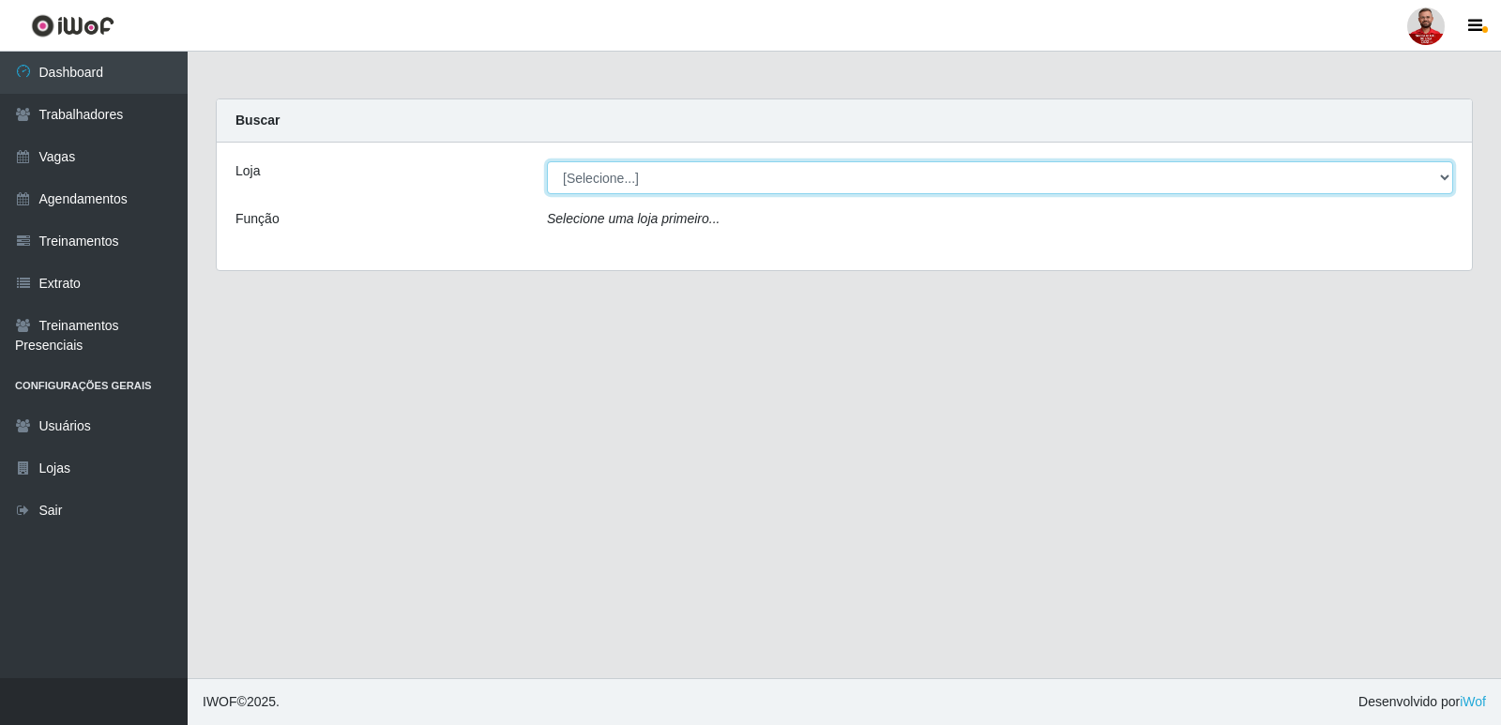
click at [1448, 175] on select "[Selecione...] Queiroz Atacadão - Catolé do Rocha" at bounding box center [1000, 177] width 906 height 33
select select "500"
click at [547, 161] on select "[Selecione...] Queiroz Atacadão - Catolé do Rocha" at bounding box center [1000, 177] width 906 height 33
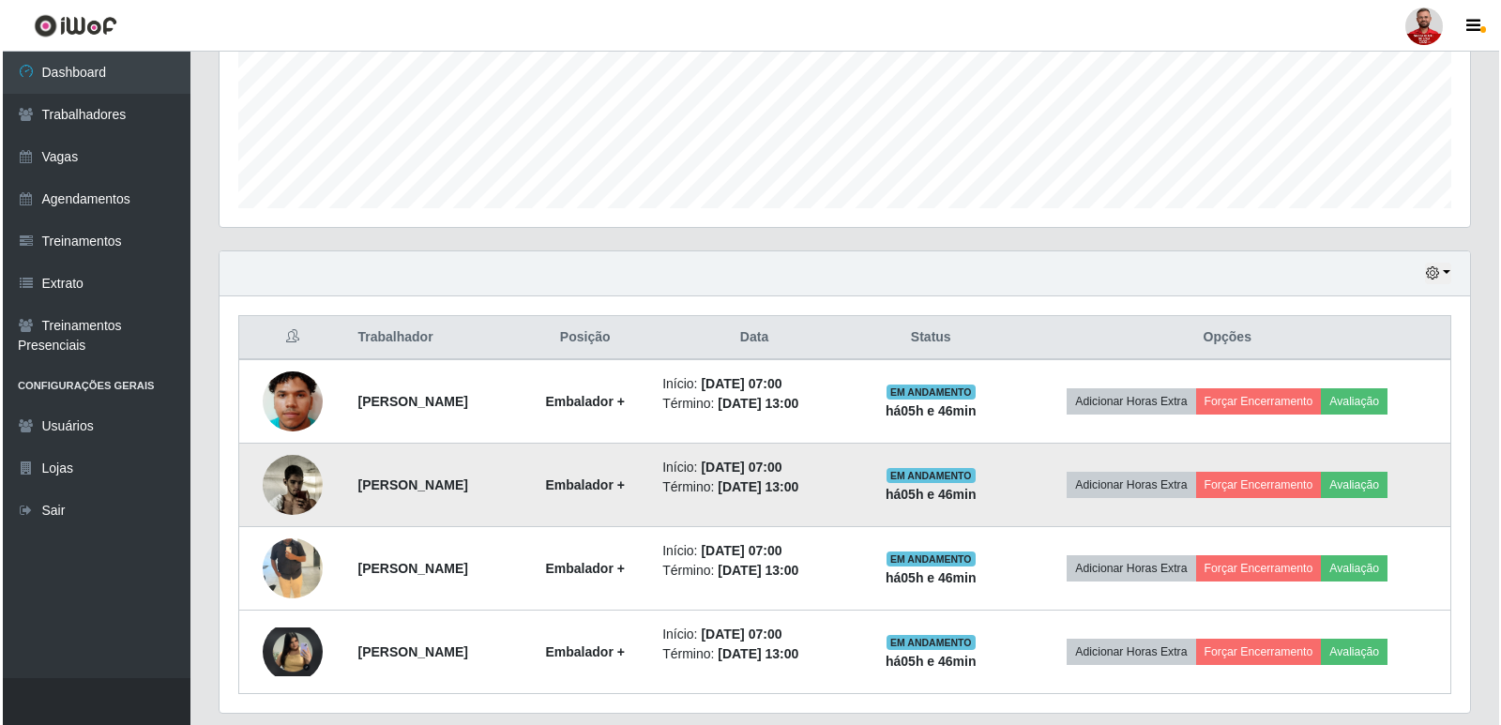
scroll to position [521, 0]
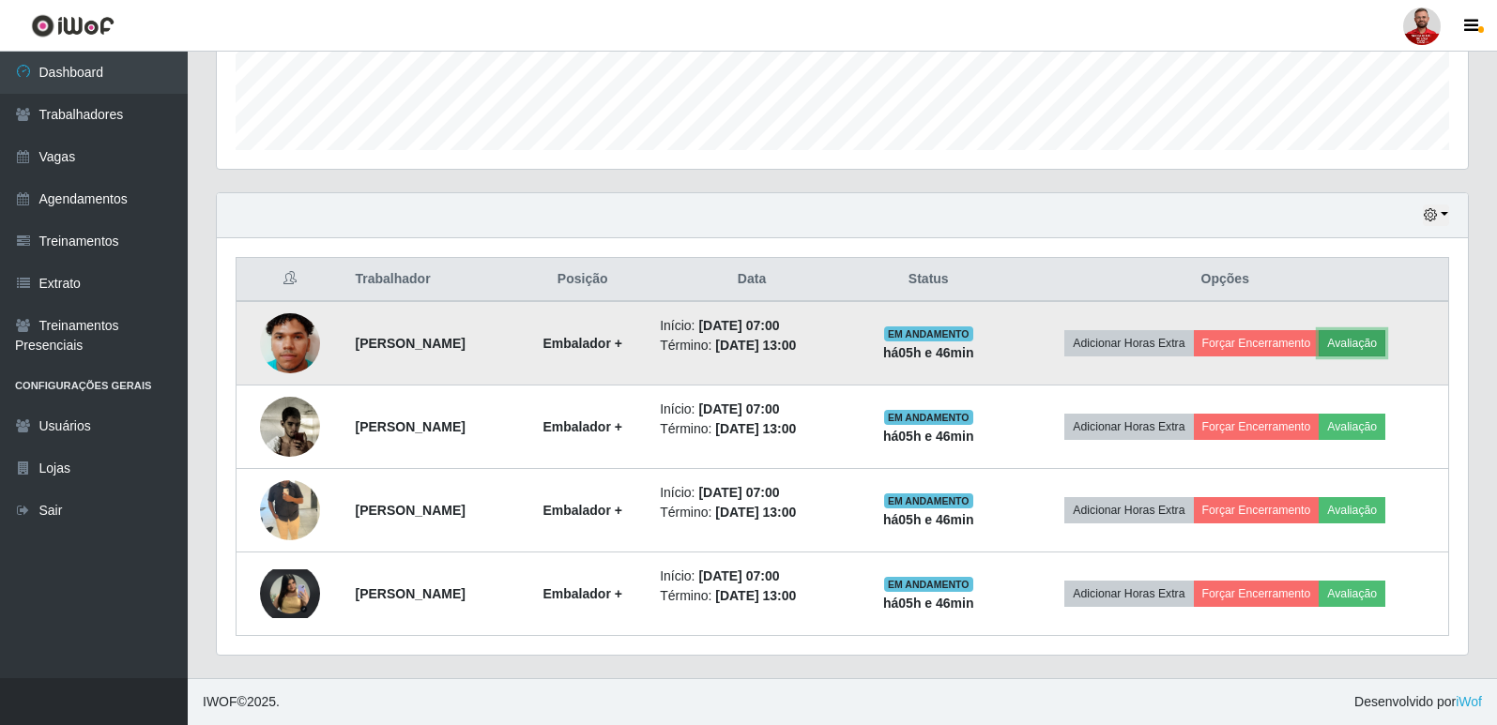
click at [1385, 343] on button "Avaliação" at bounding box center [1351, 343] width 67 height 26
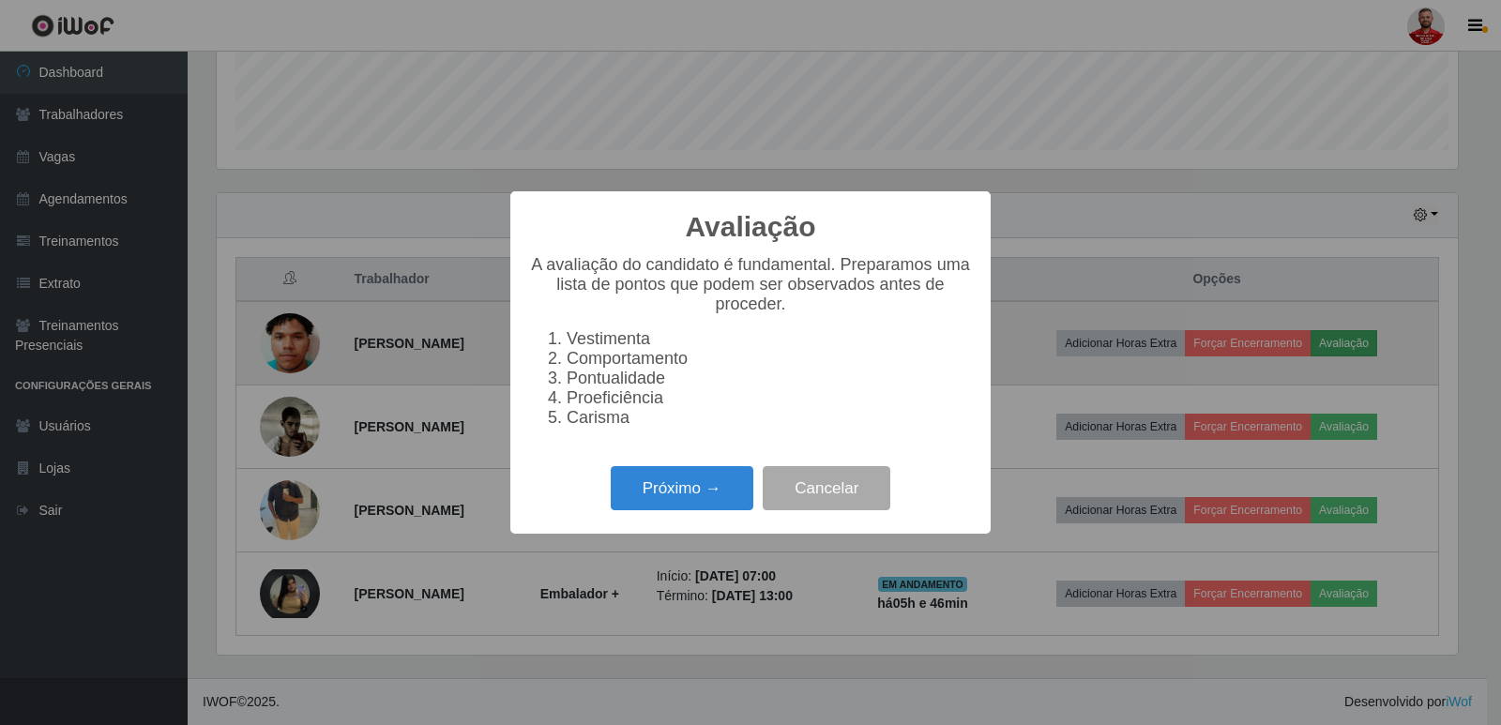
scroll to position [389, 1241]
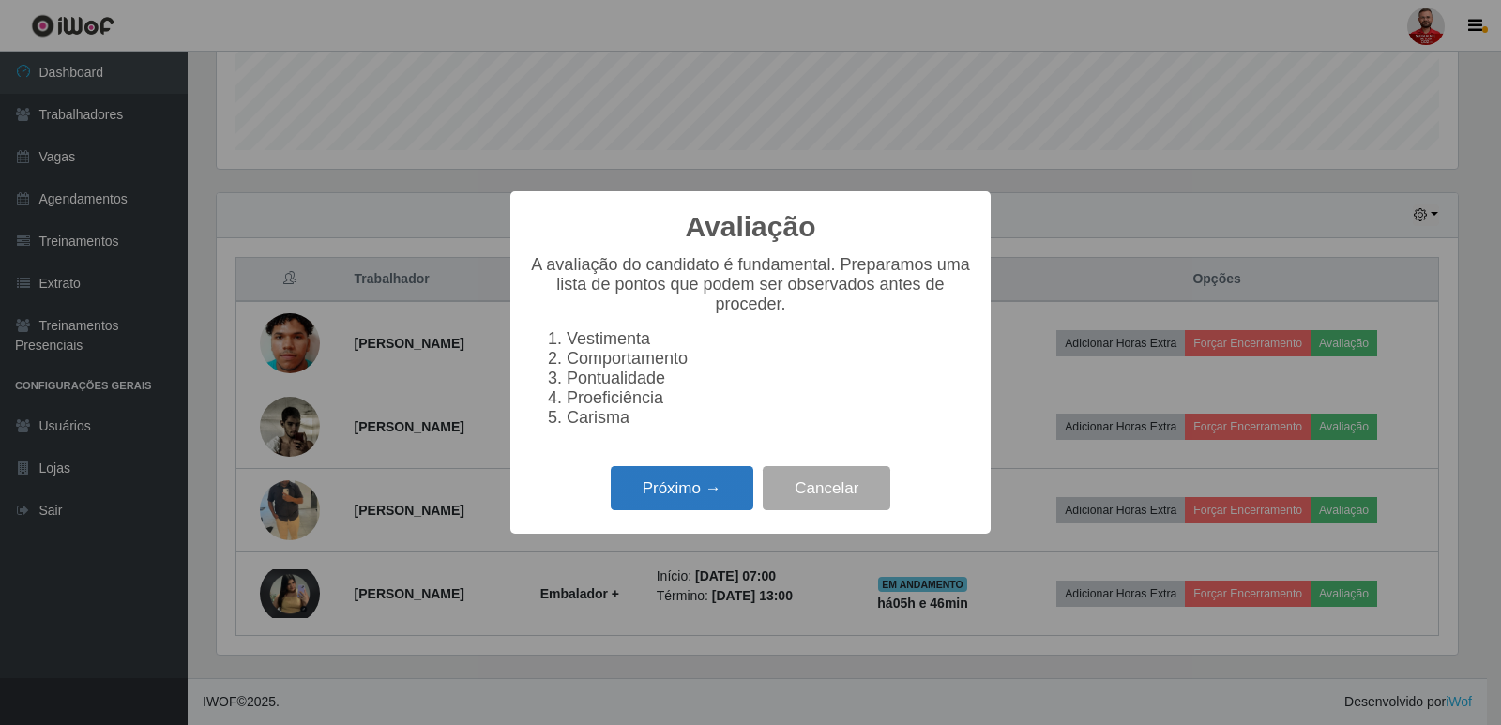
click at [674, 501] on button "Próximo →" at bounding box center [682, 488] width 143 height 44
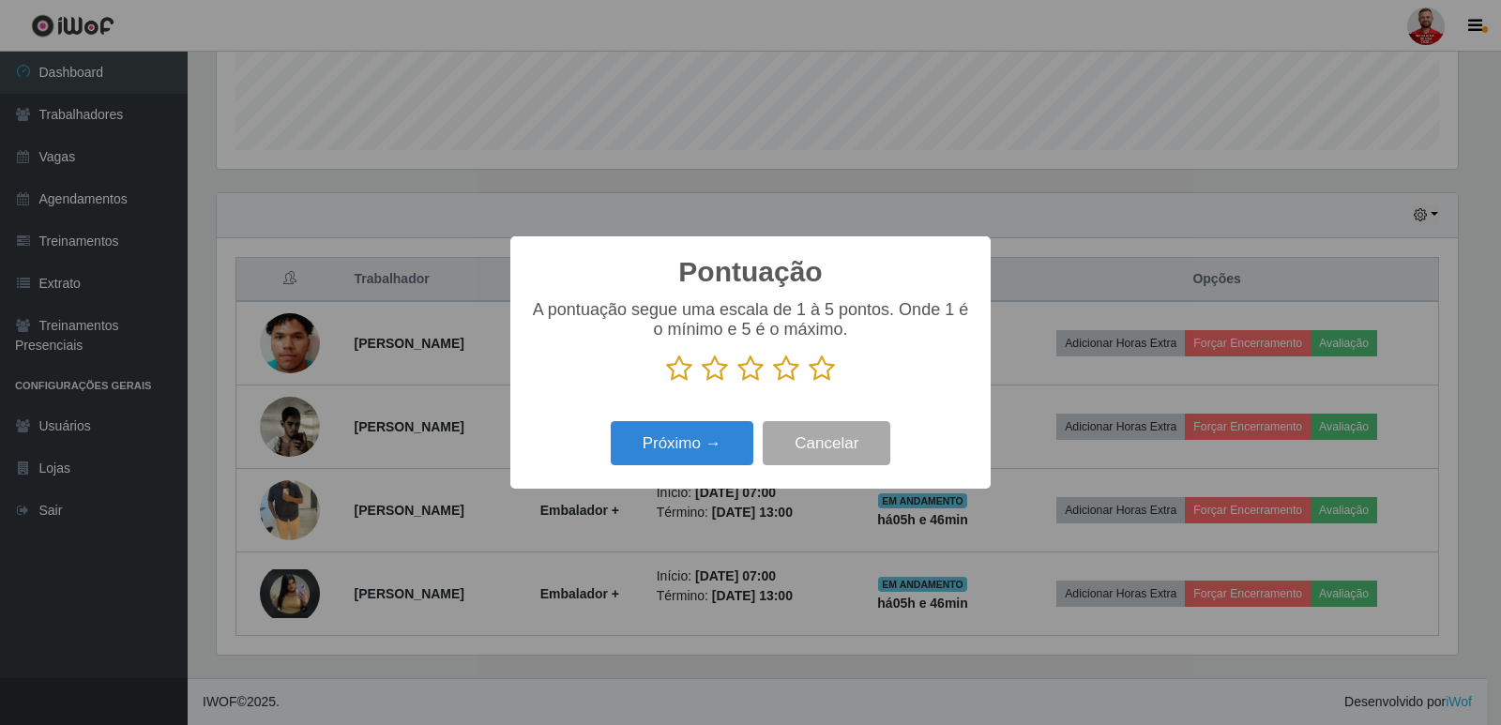
click at [823, 366] on icon at bounding box center [822, 369] width 26 height 28
click at [809, 383] on input "radio" at bounding box center [809, 383] width 0 height 0
click at [677, 445] on button "Próximo →" at bounding box center [682, 443] width 143 height 44
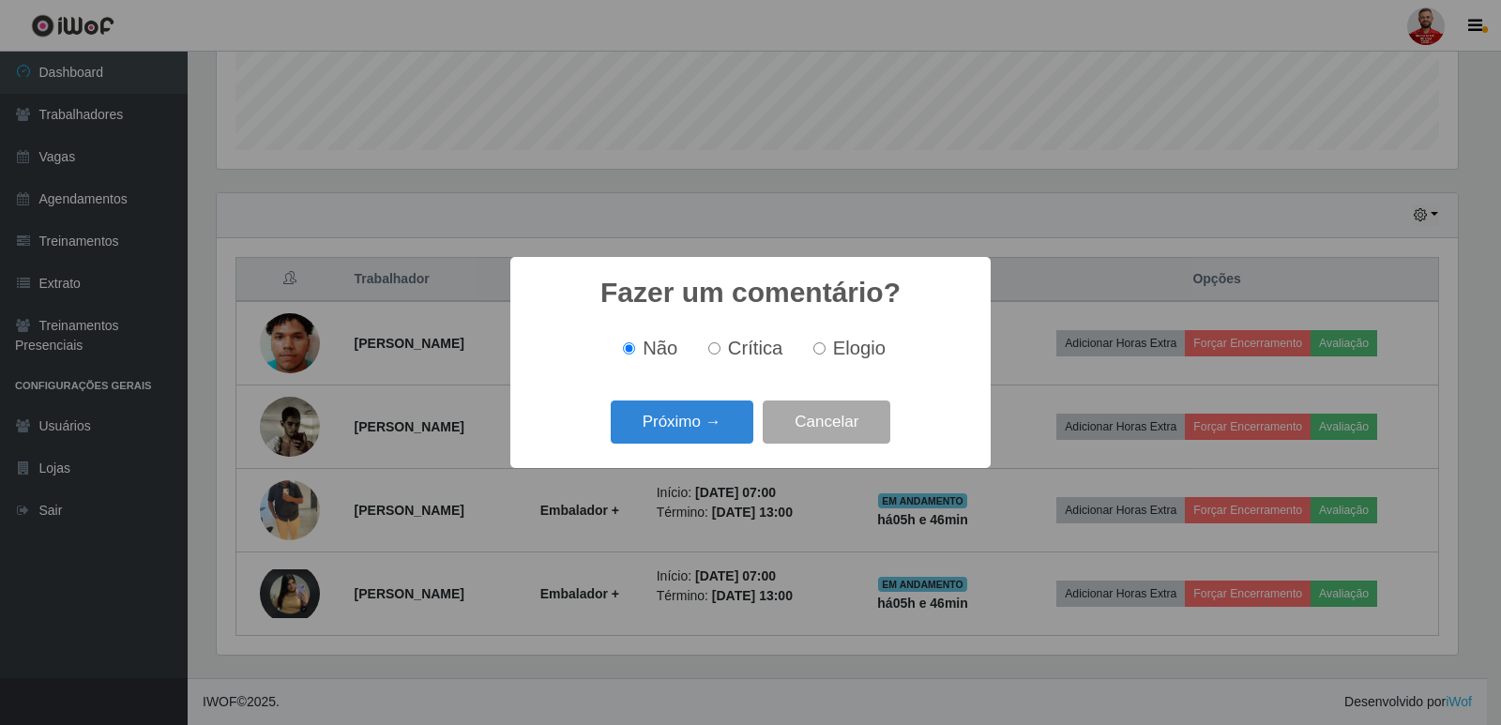
click at [814, 347] on input "Elogio" at bounding box center [820, 348] width 12 height 12
radio input "true"
click at [712, 419] on button "Próximo →" at bounding box center [682, 423] width 143 height 44
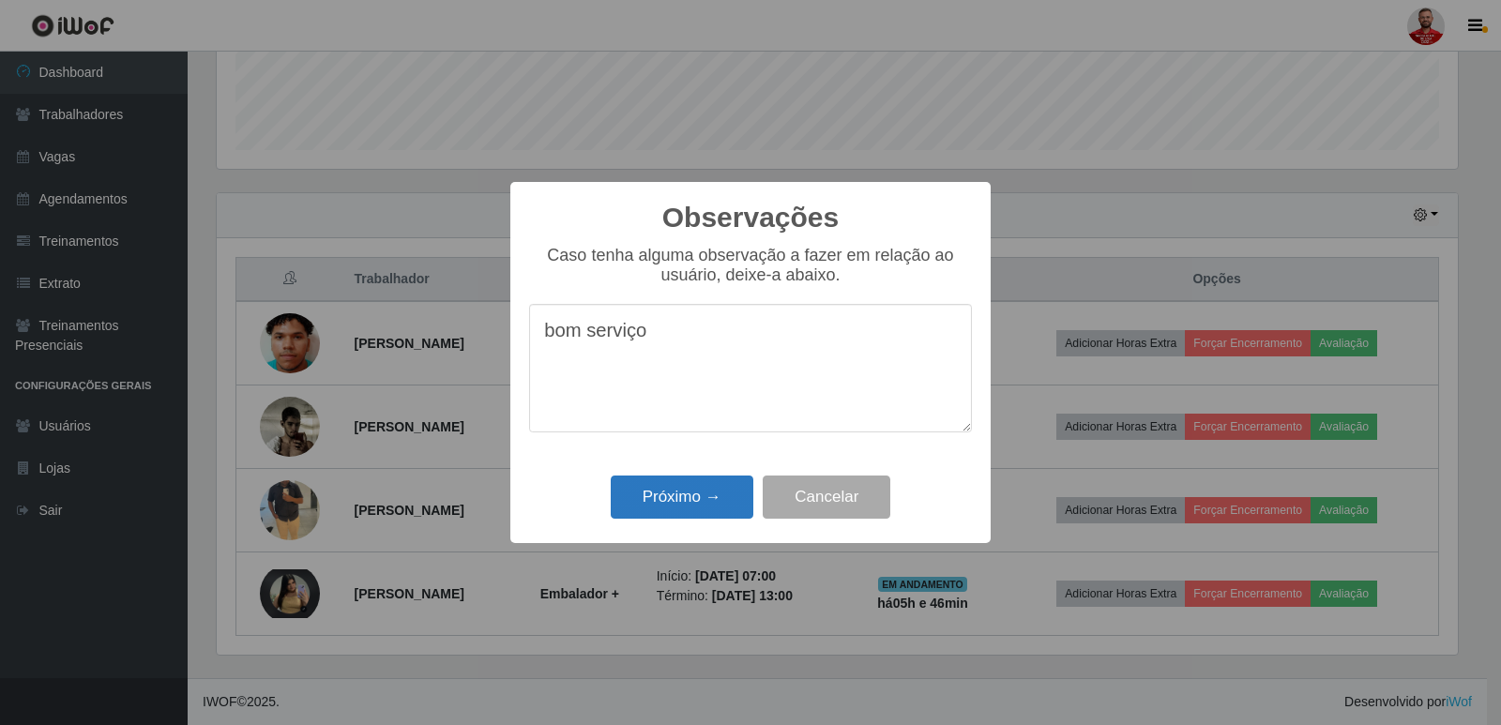
type textarea "bom serviço"
click at [677, 491] on button "Próximo →" at bounding box center [682, 498] width 143 height 44
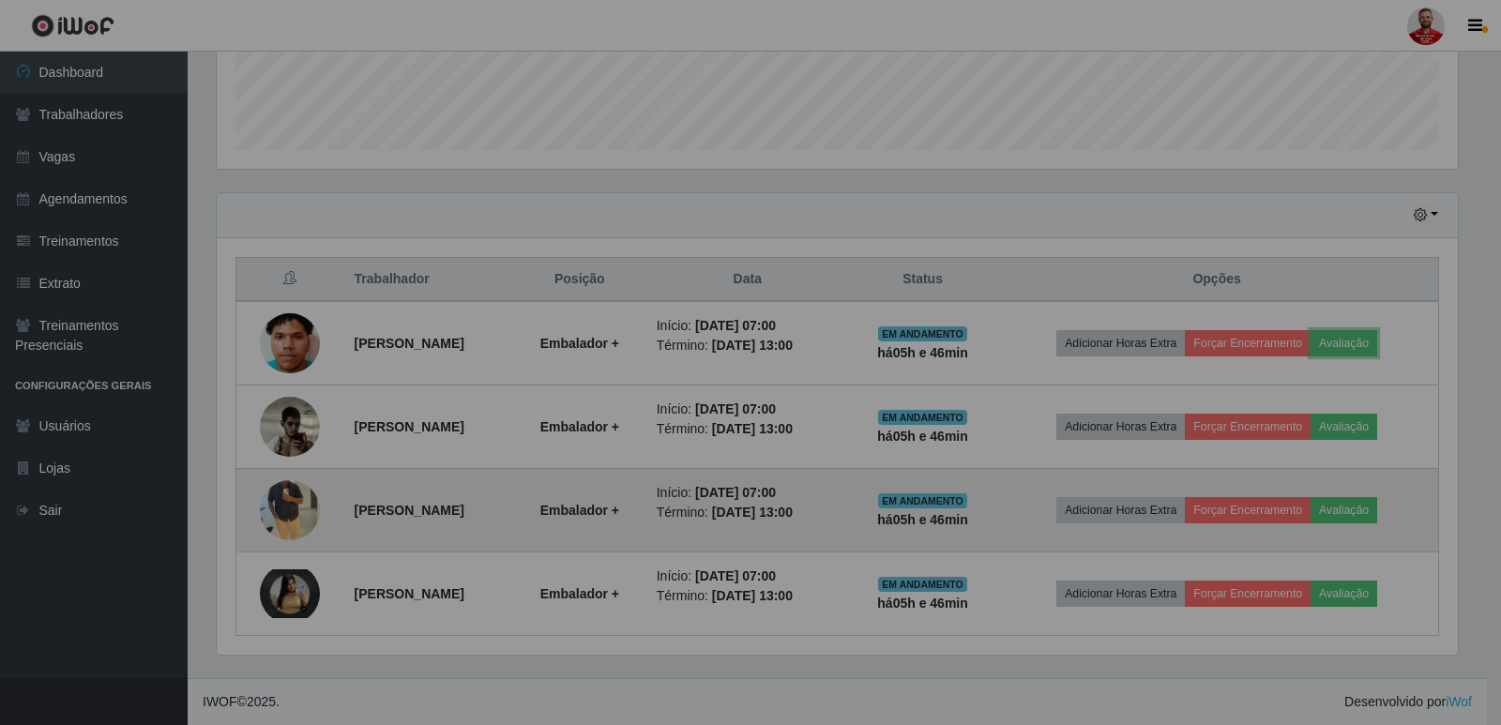
scroll to position [389, 1251]
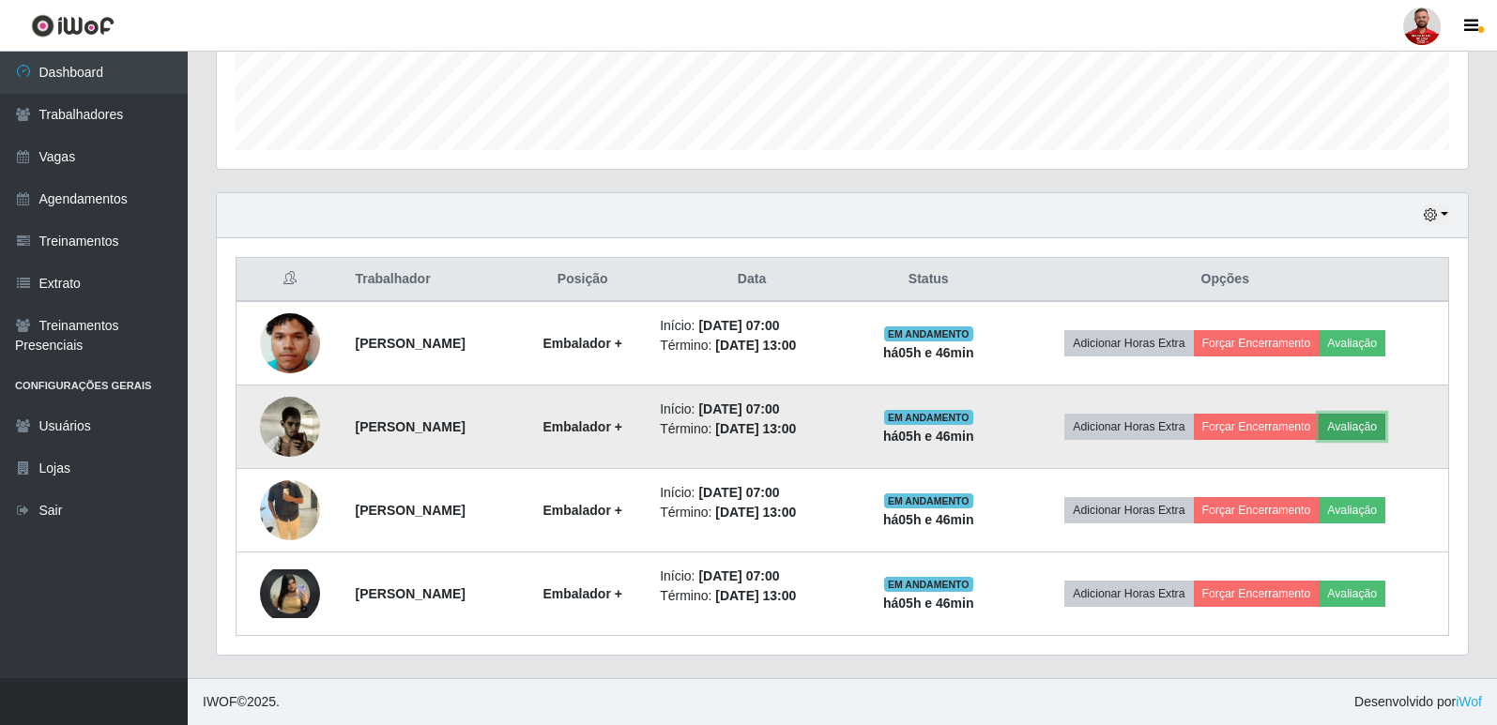
click at [1380, 428] on button "Avaliação" at bounding box center [1351, 427] width 67 height 26
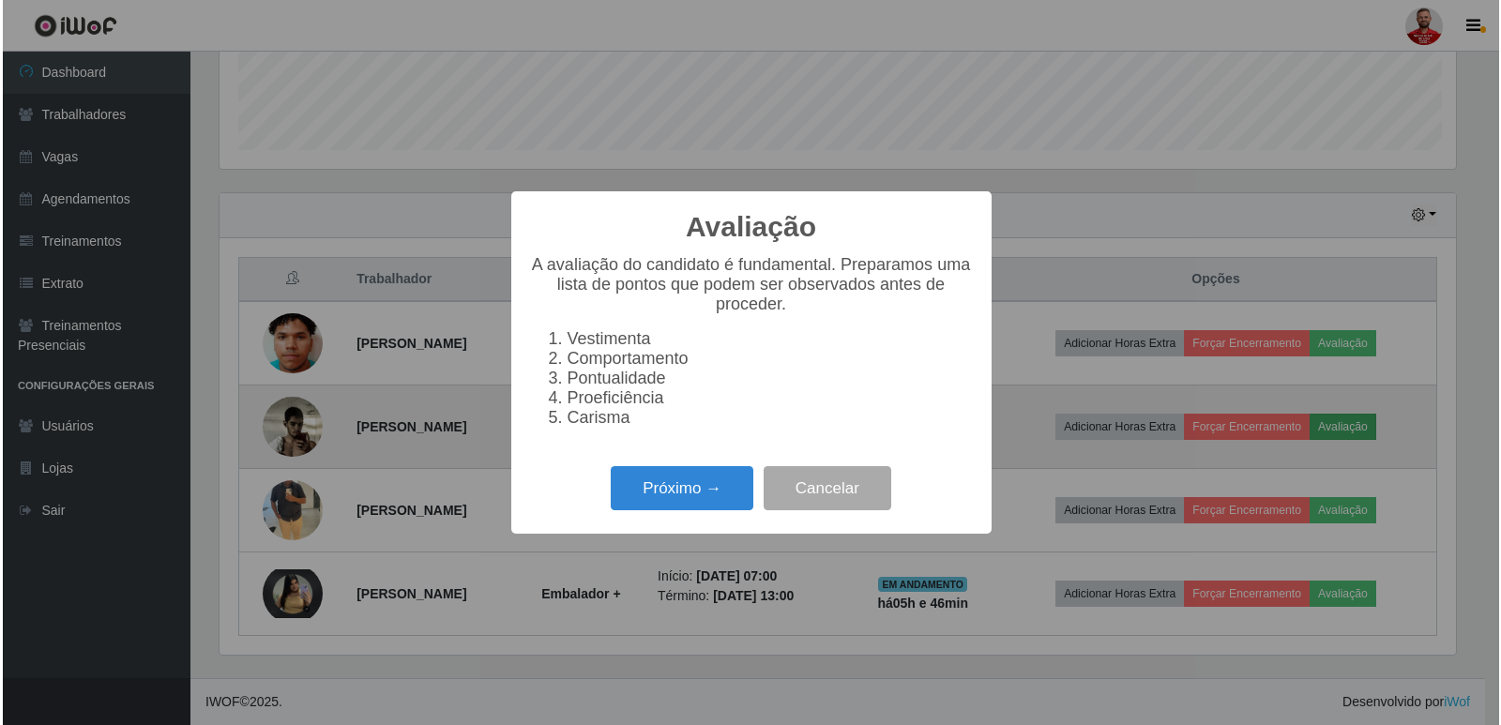
scroll to position [389, 1241]
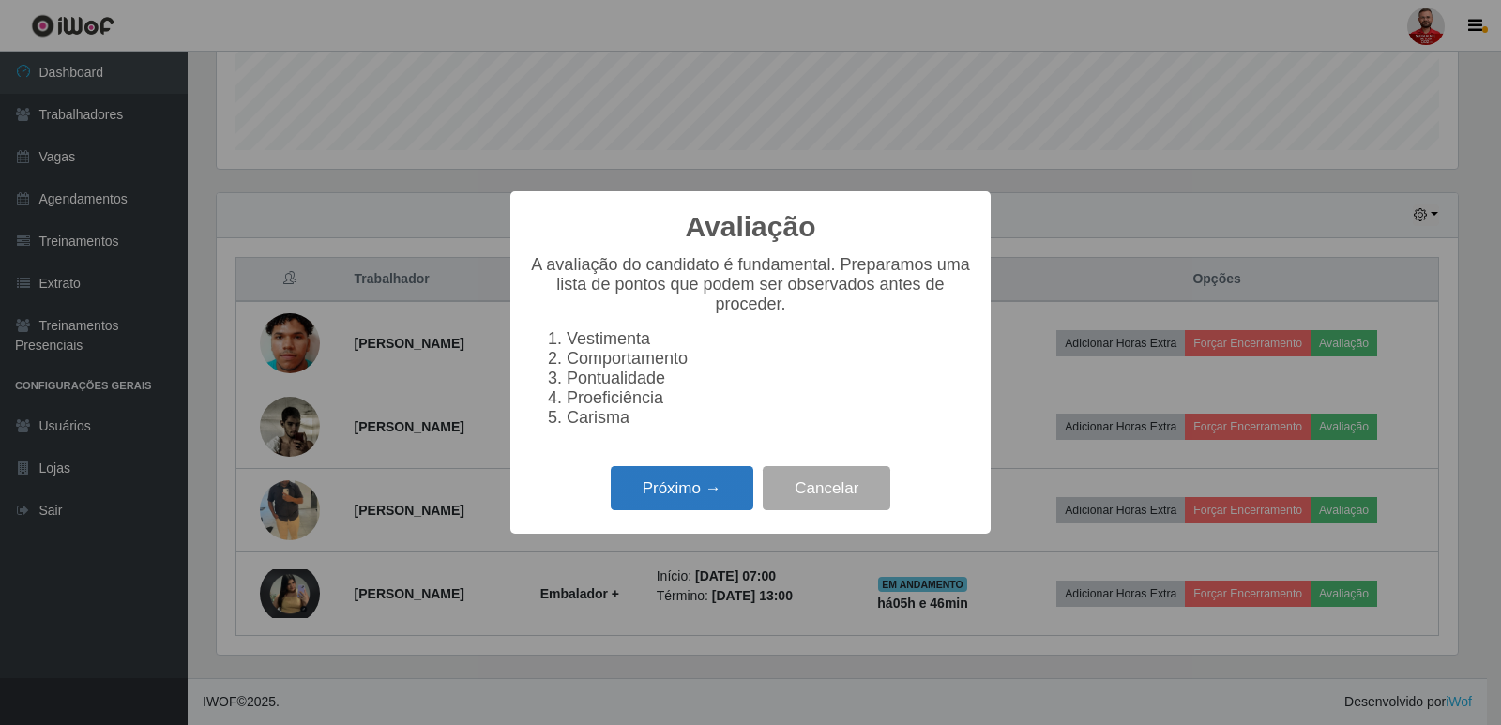
click at [683, 497] on button "Próximo →" at bounding box center [682, 488] width 143 height 44
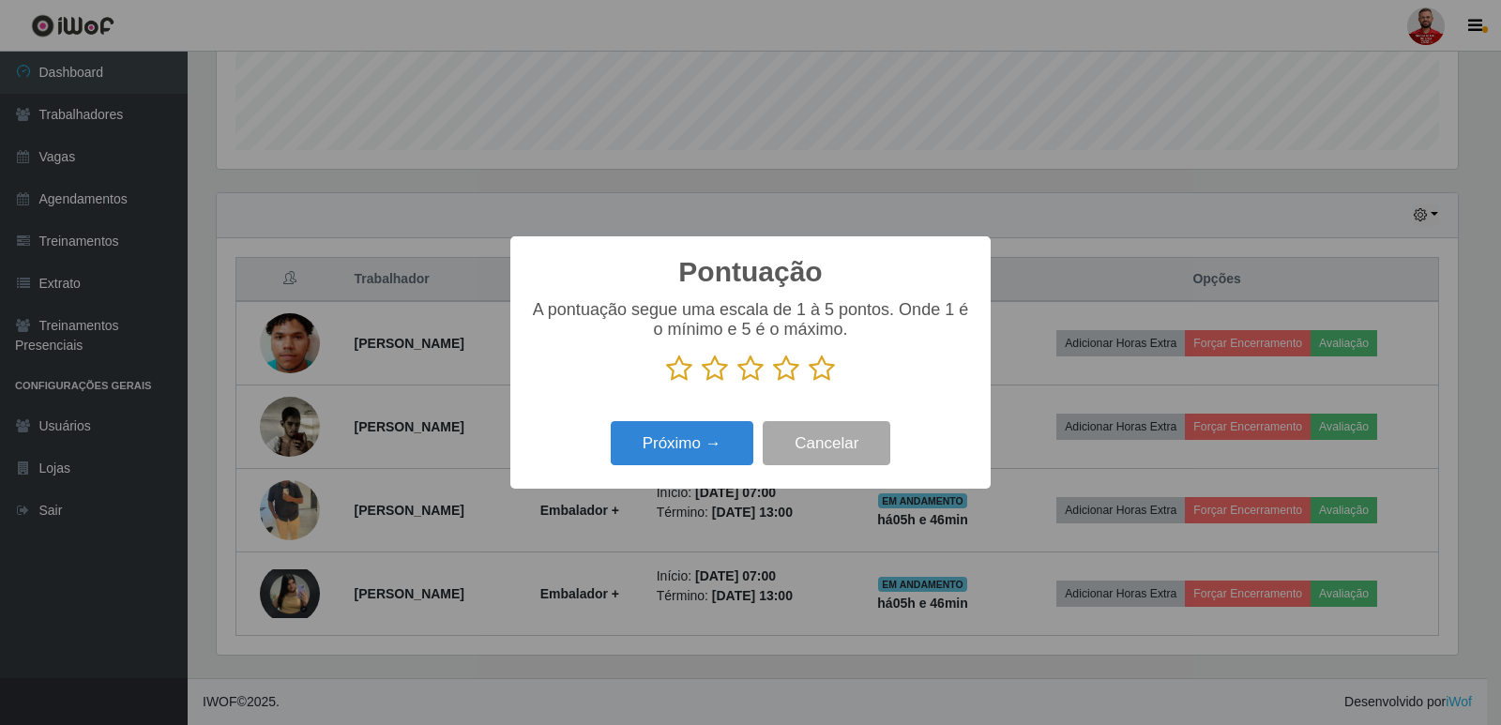
click at [826, 376] on icon at bounding box center [822, 369] width 26 height 28
click at [809, 383] on input "radio" at bounding box center [809, 383] width 0 height 0
click at [670, 462] on button "Próximo →" at bounding box center [682, 443] width 143 height 44
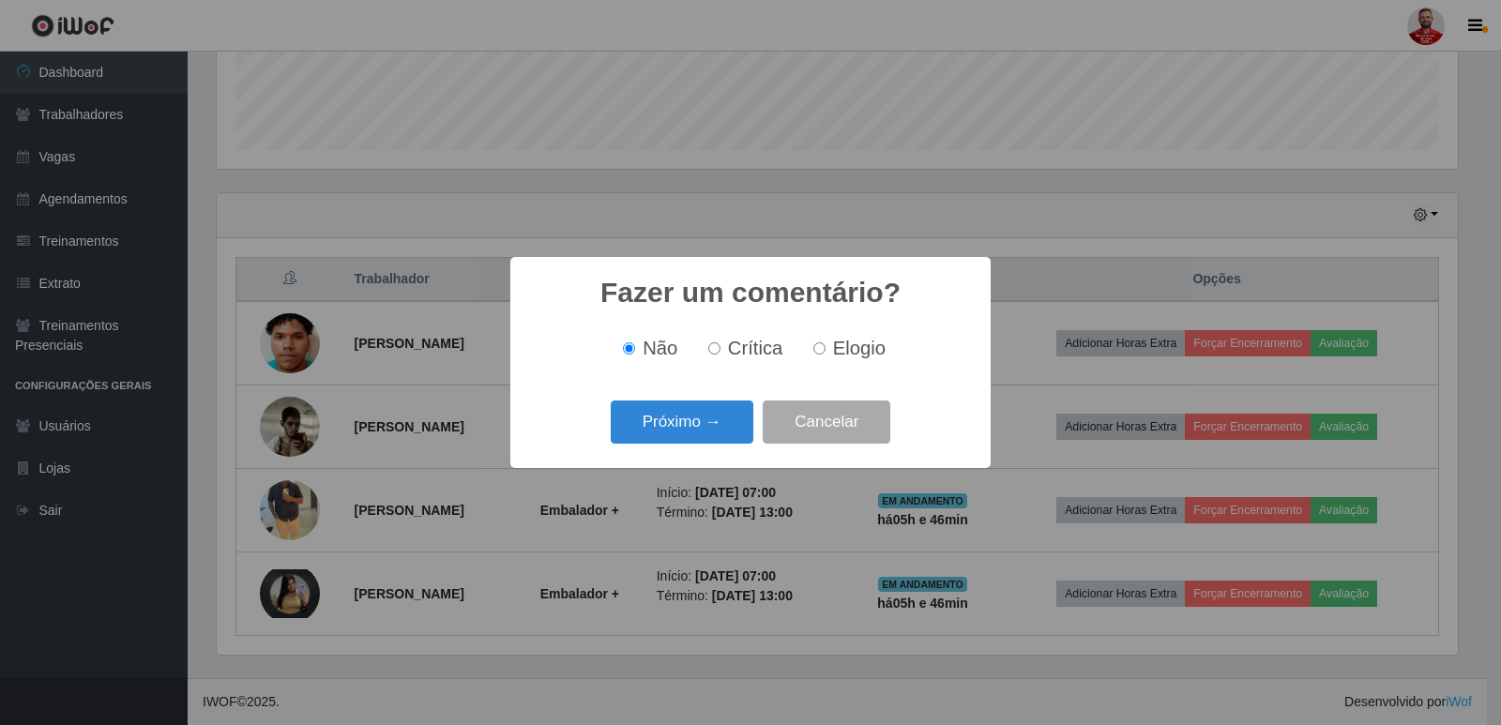
click at [827, 351] on label "Elogio" at bounding box center [846, 349] width 80 height 22
click at [826, 351] on input "Elogio" at bounding box center [820, 348] width 12 height 12
radio input "true"
click at [706, 423] on button "Próximo →" at bounding box center [682, 423] width 143 height 44
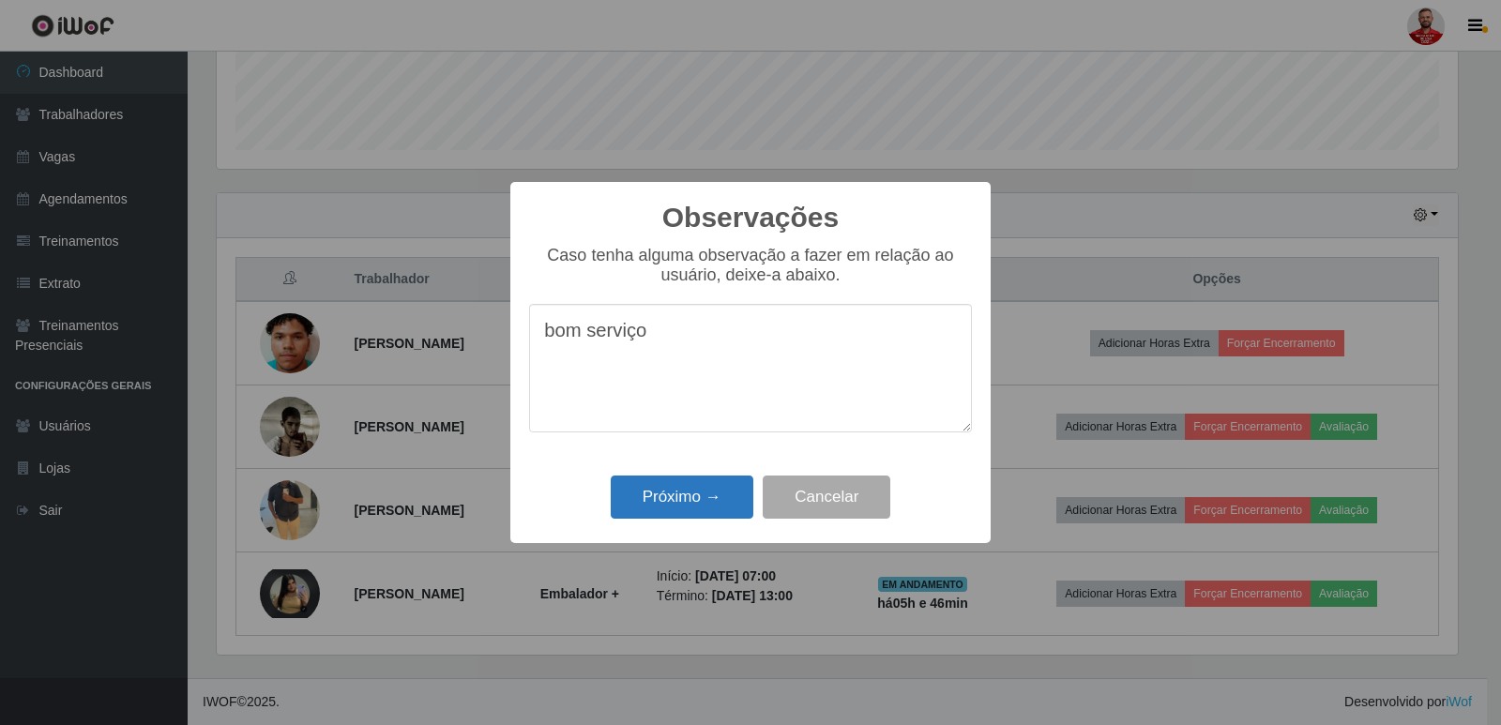
type textarea "bom serviço"
click at [742, 500] on button "Próximo →" at bounding box center [682, 498] width 143 height 44
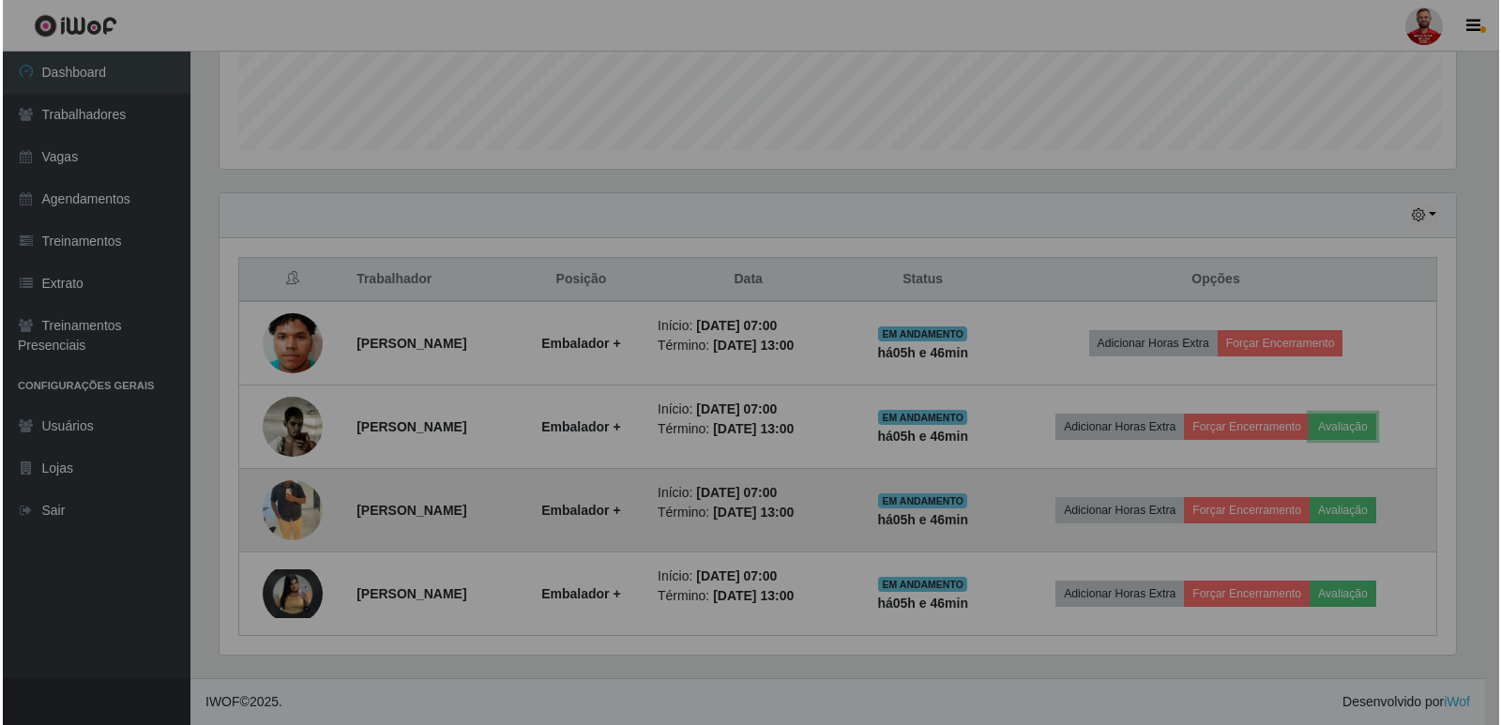
scroll to position [389, 1251]
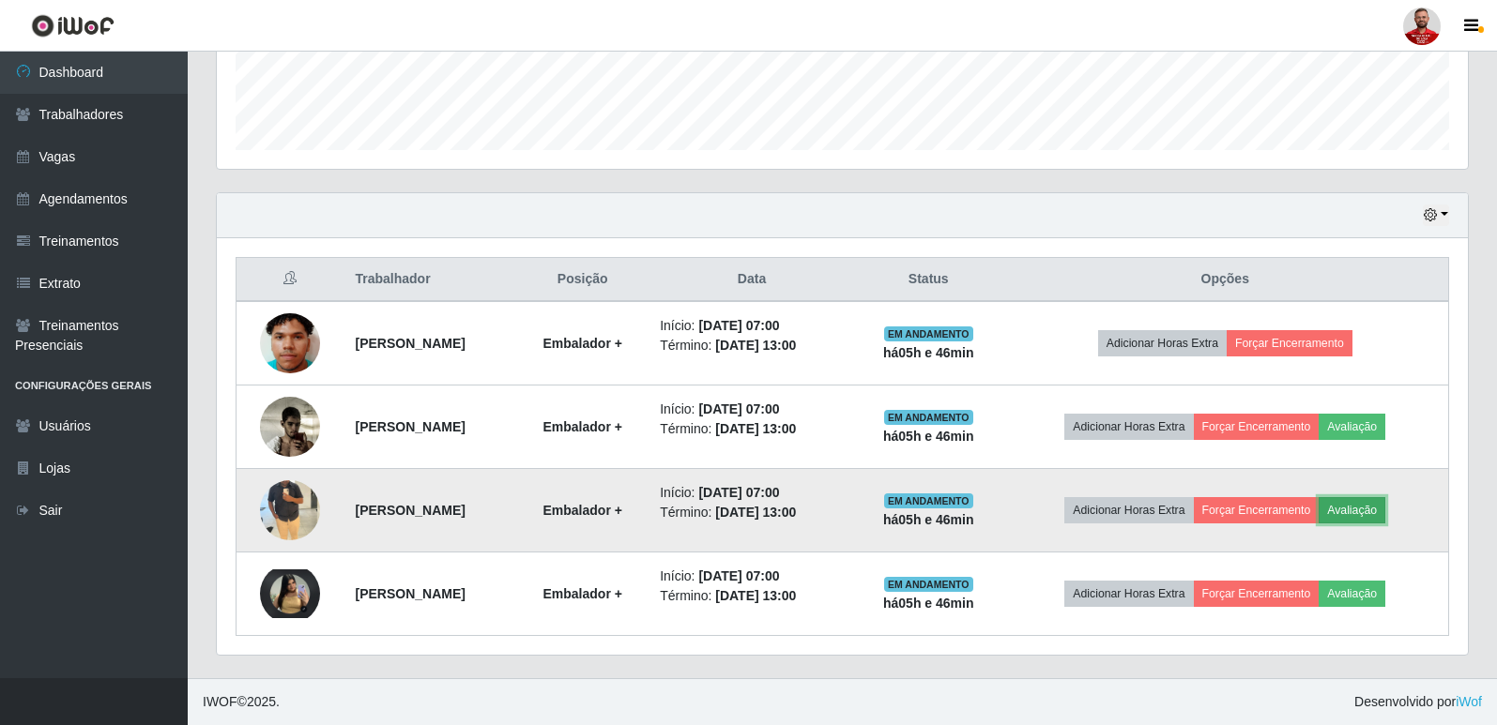
click at [1385, 511] on button "Avaliação" at bounding box center [1351, 510] width 67 height 26
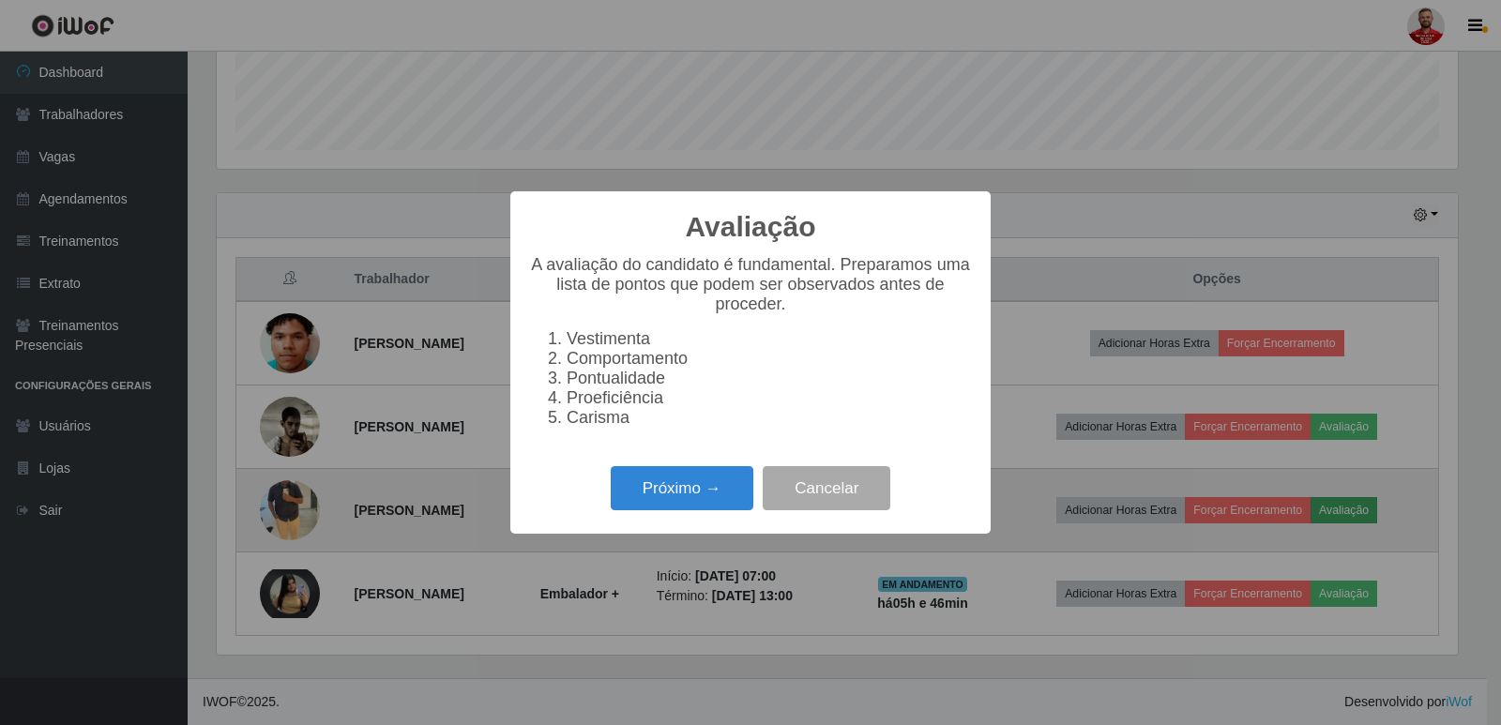
scroll to position [389, 1241]
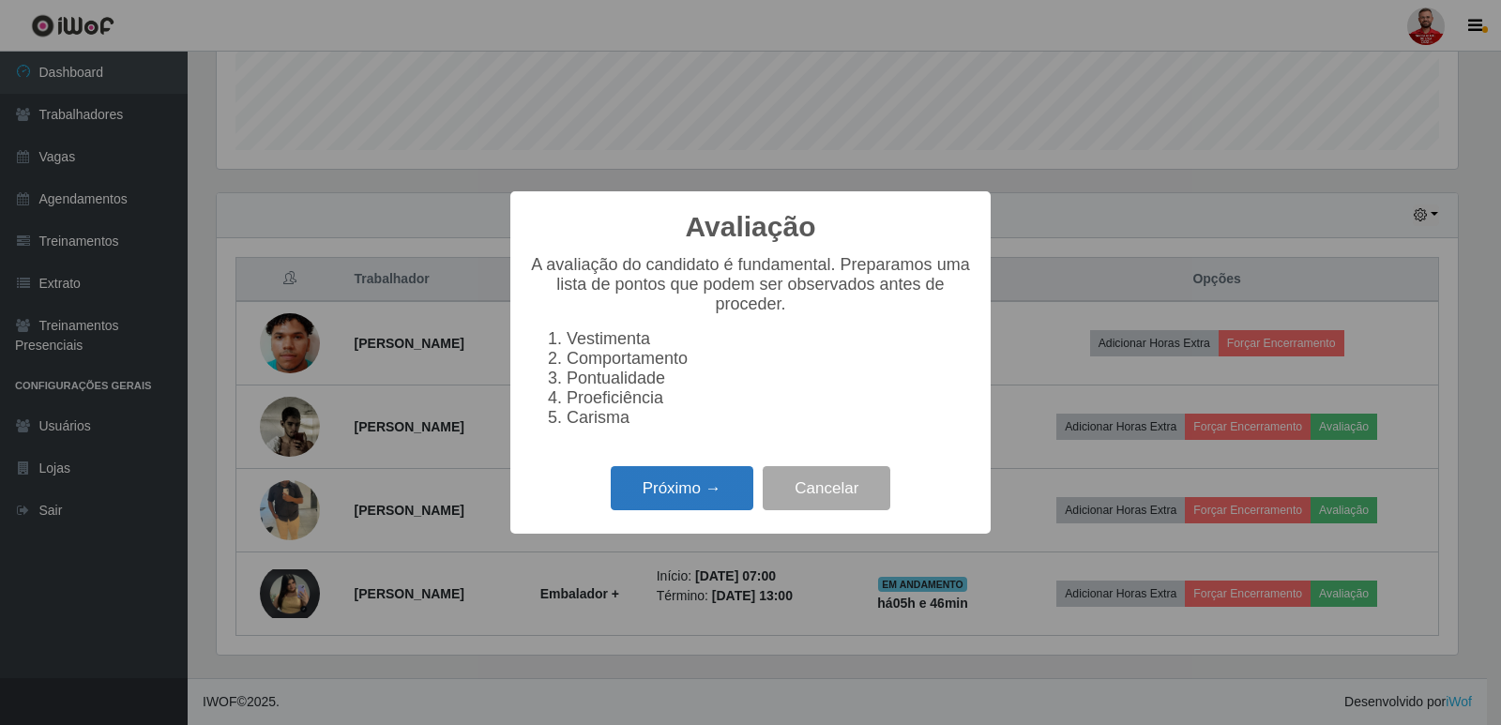
click at [704, 506] on button "Próximo →" at bounding box center [682, 488] width 143 height 44
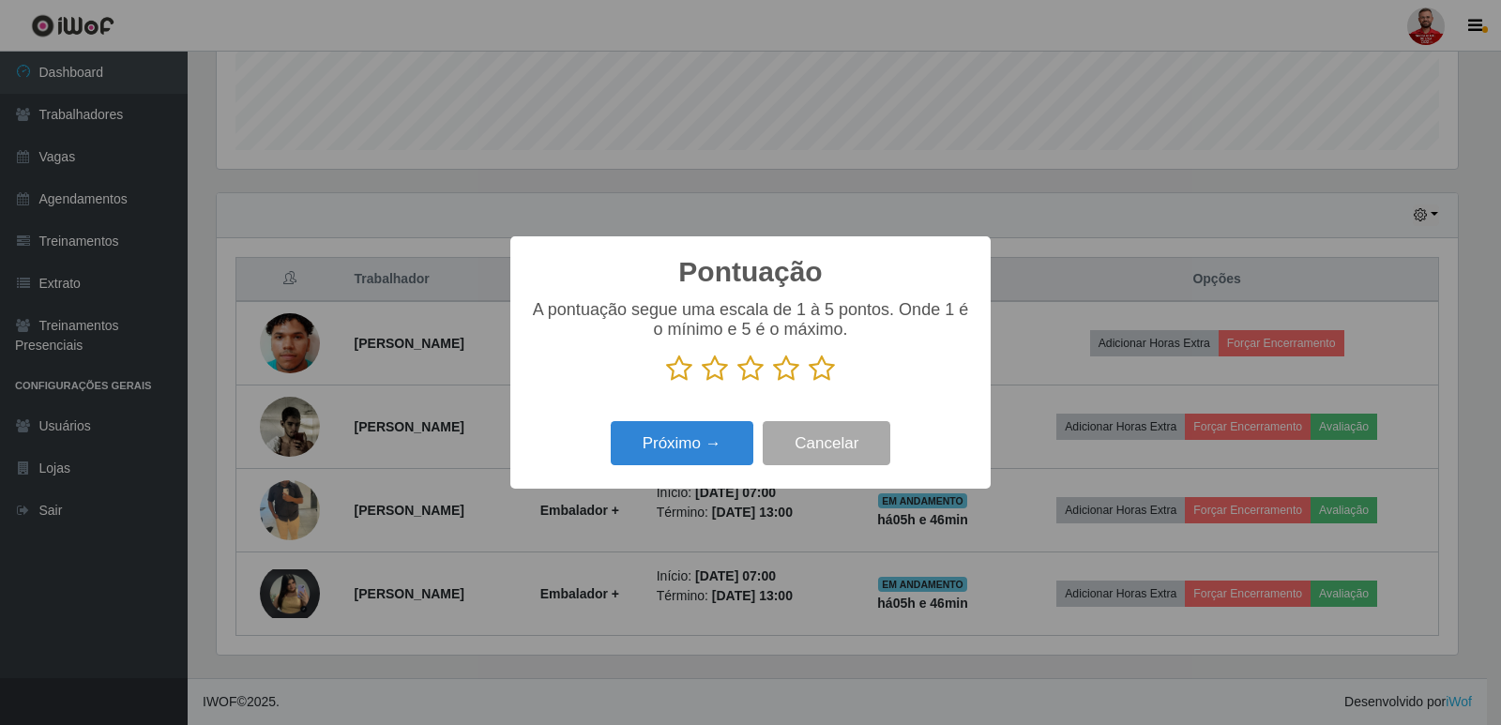
scroll to position [937927, 937075]
click at [822, 378] on icon at bounding box center [822, 369] width 26 height 28
click at [809, 383] on input "radio" at bounding box center [809, 383] width 0 height 0
click at [705, 453] on button "Próximo →" at bounding box center [682, 443] width 143 height 44
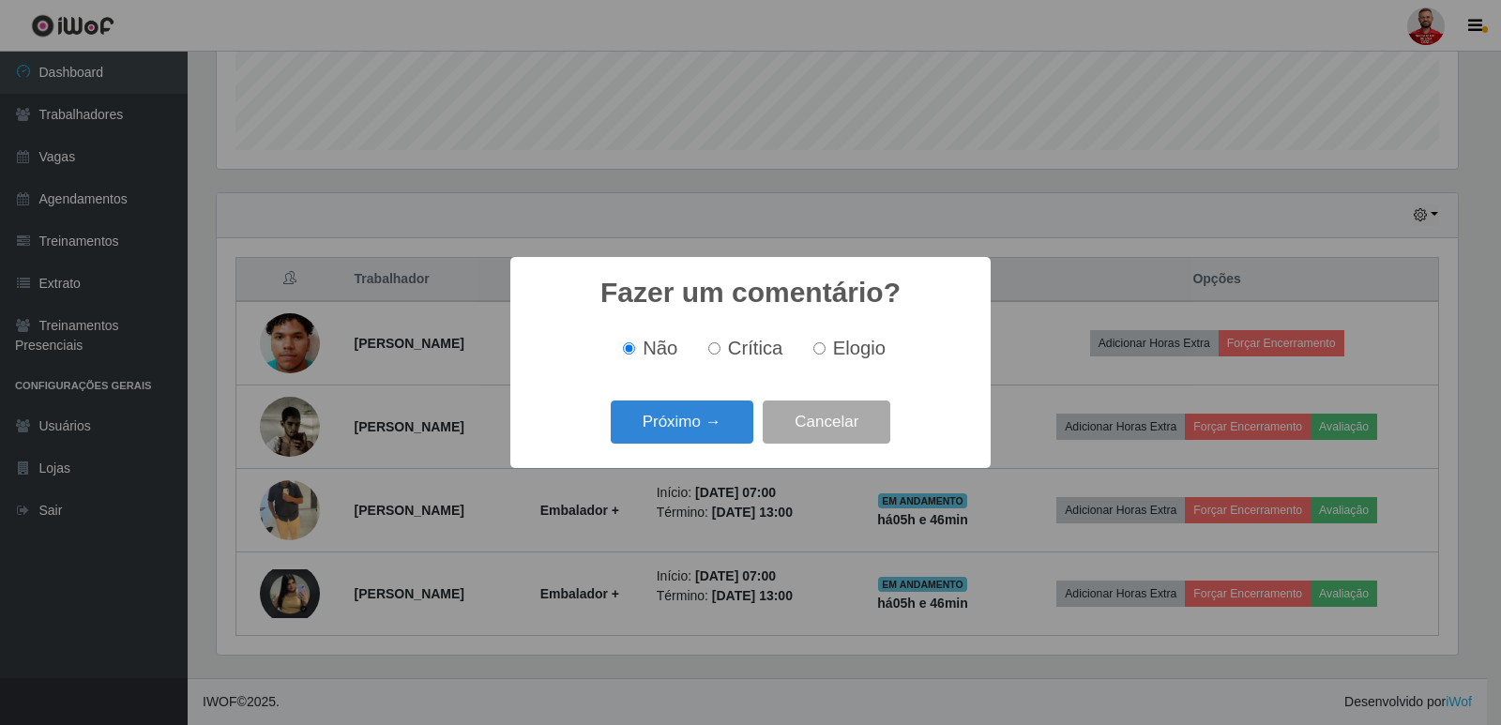
click at [820, 355] on input "Elogio" at bounding box center [820, 348] width 12 height 12
radio input "true"
click at [715, 427] on button "Próximo →" at bounding box center [682, 423] width 143 height 44
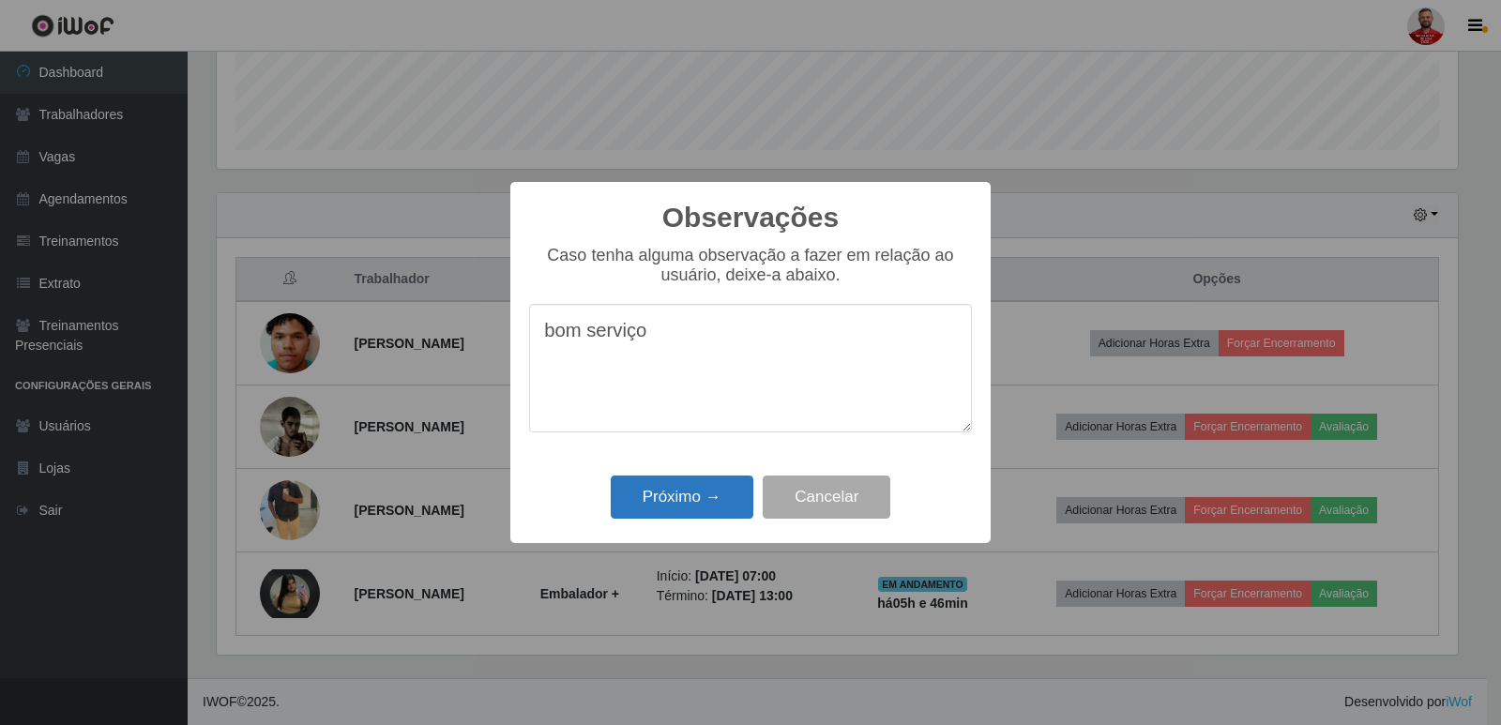
type textarea "bom serviço"
click at [691, 496] on button "Próximo →" at bounding box center [682, 498] width 143 height 44
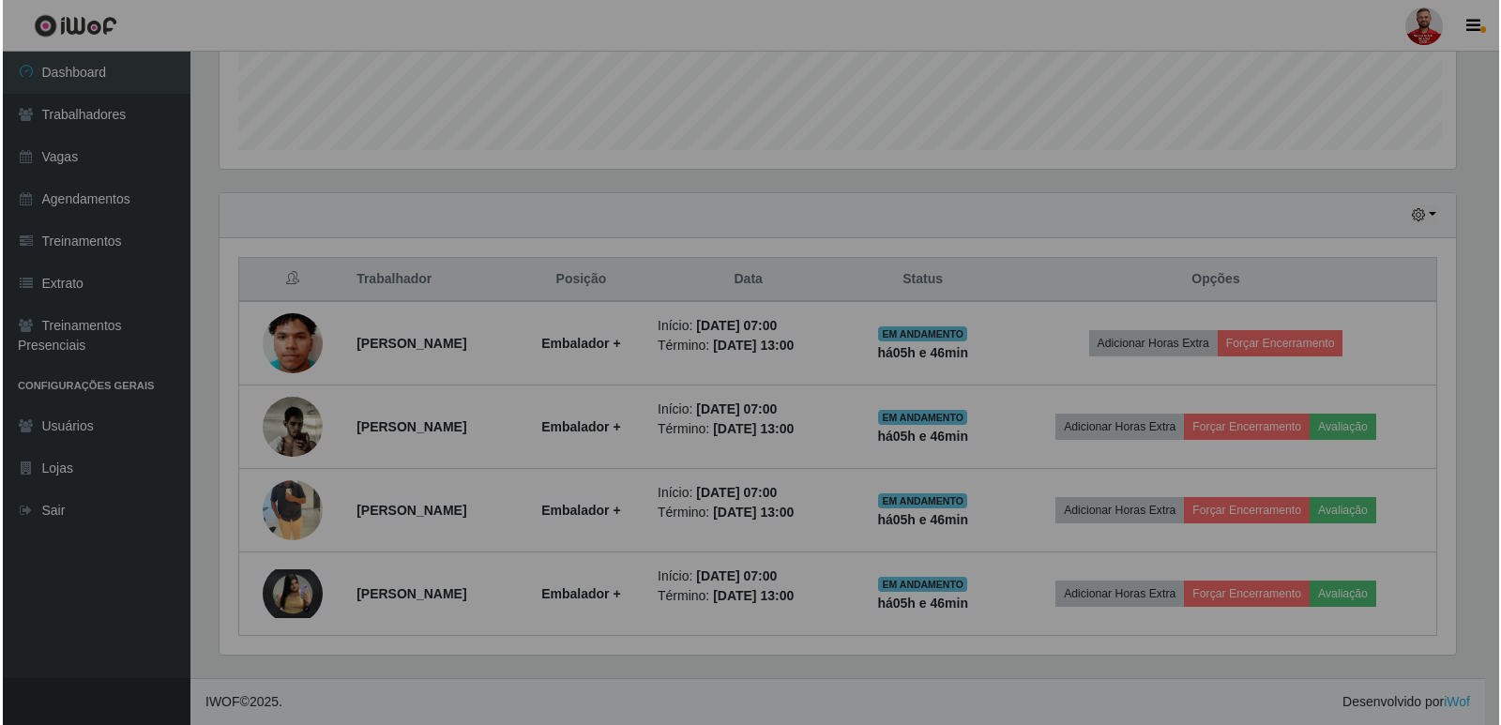
scroll to position [389, 1251]
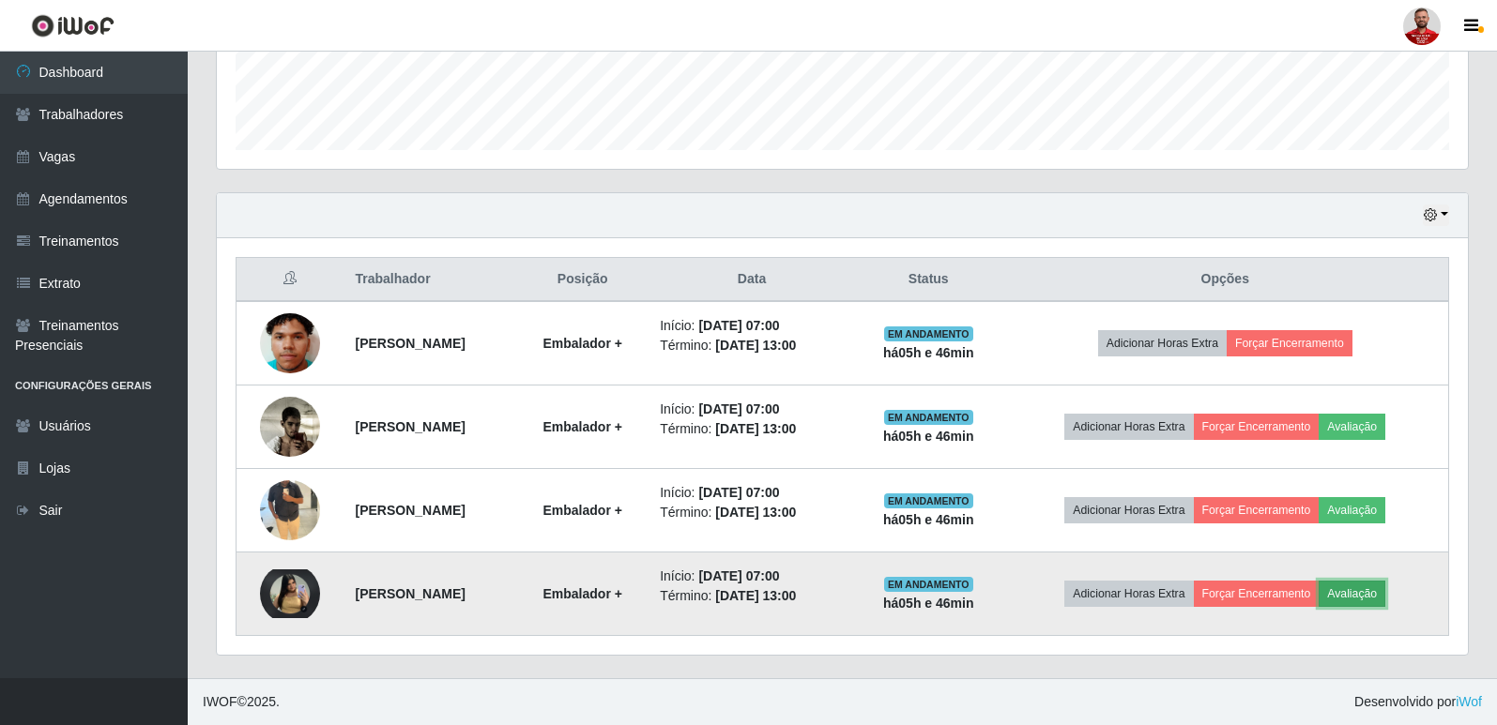
click at [1372, 590] on button "Avaliação" at bounding box center [1351, 594] width 67 height 26
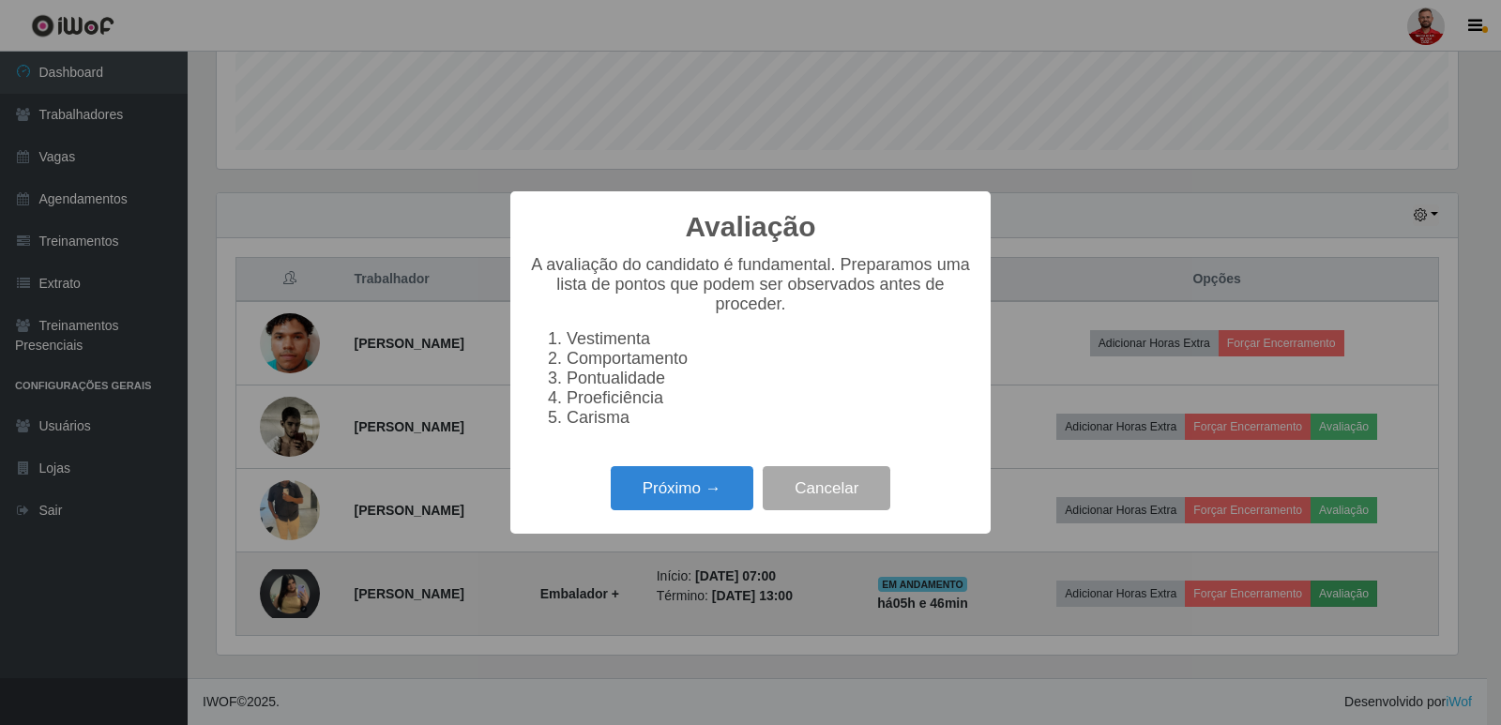
scroll to position [389, 1241]
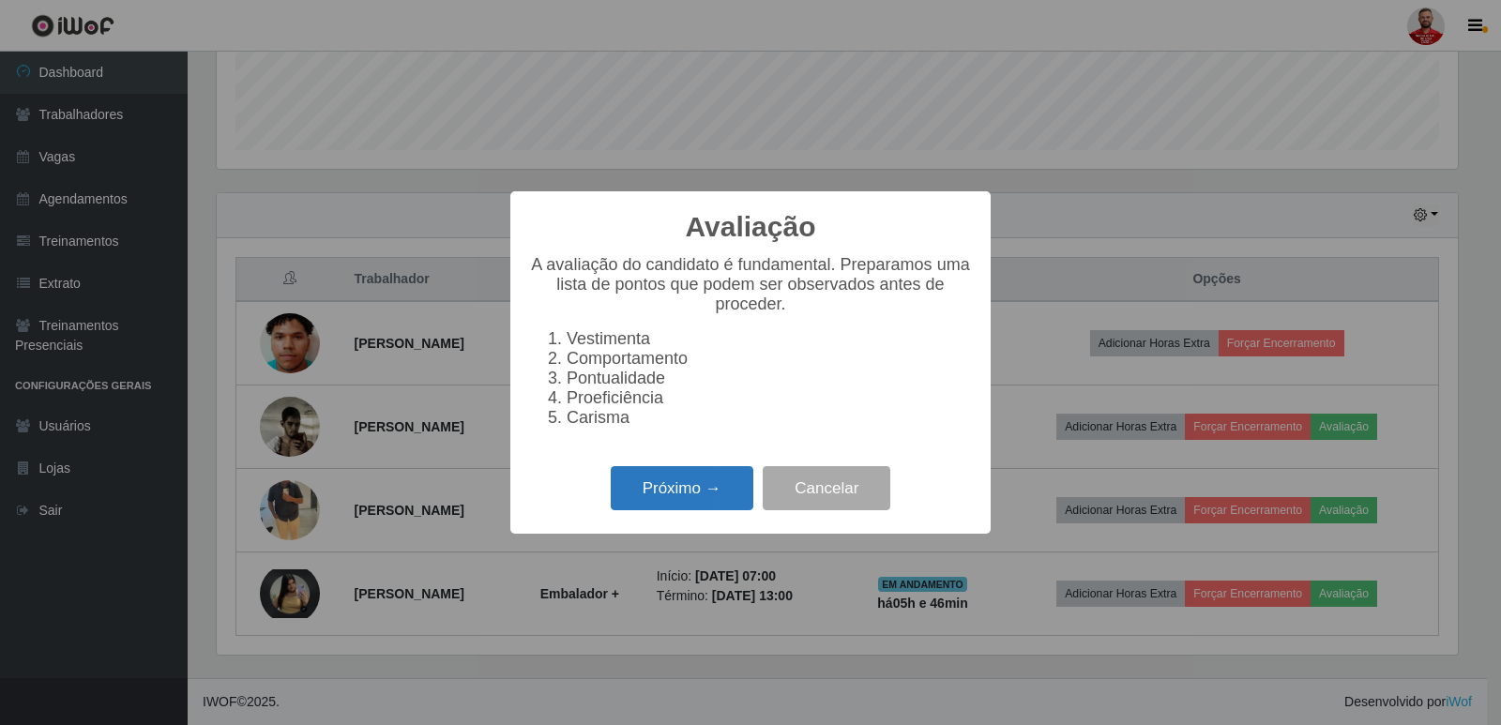
click at [652, 492] on button "Próximo →" at bounding box center [682, 488] width 143 height 44
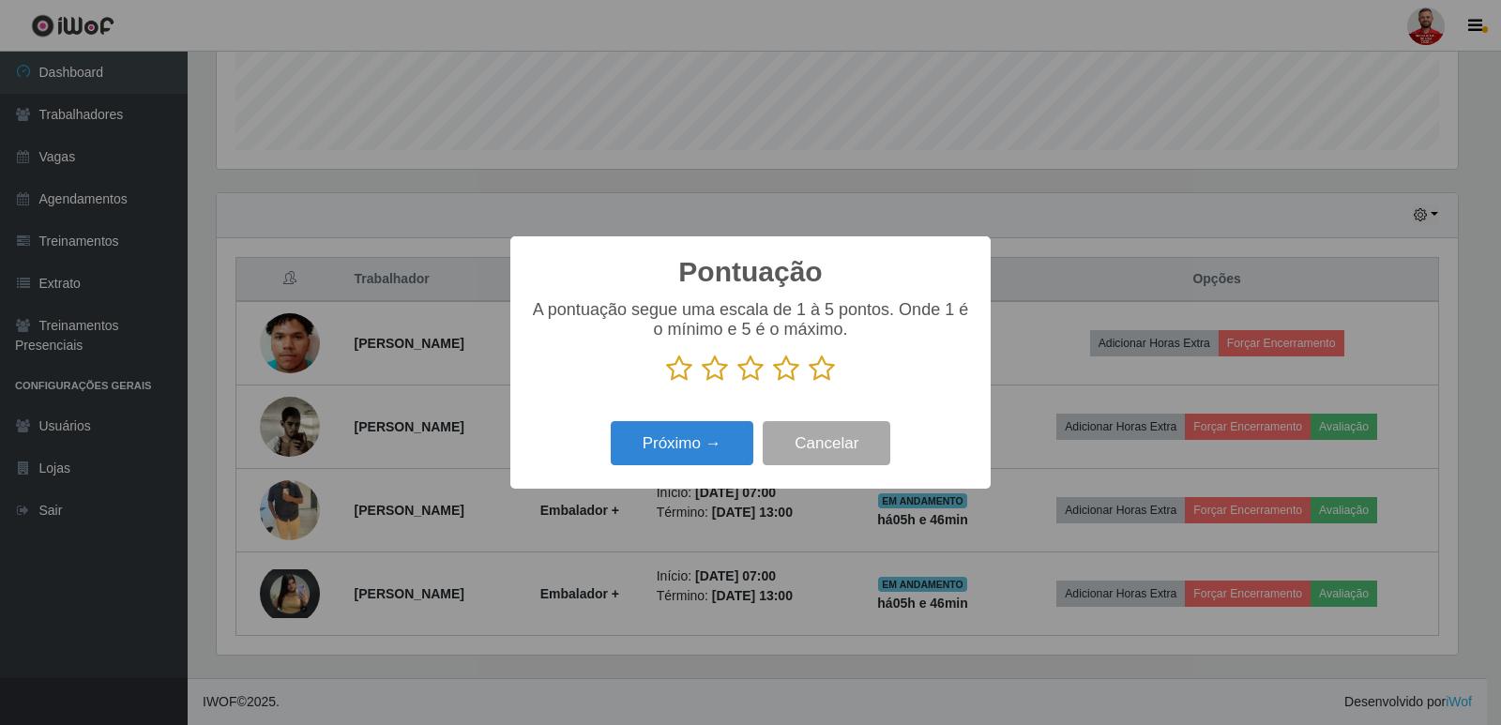
scroll to position [937927, 937075]
drag, startPoint x: 824, startPoint y: 365, endPoint x: 812, endPoint y: 373, distance: 14.3
click at [821, 365] on icon at bounding box center [822, 369] width 26 height 28
click at [809, 383] on input "radio" at bounding box center [809, 383] width 0 height 0
click at [706, 448] on button "Próximo →" at bounding box center [682, 443] width 143 height 44
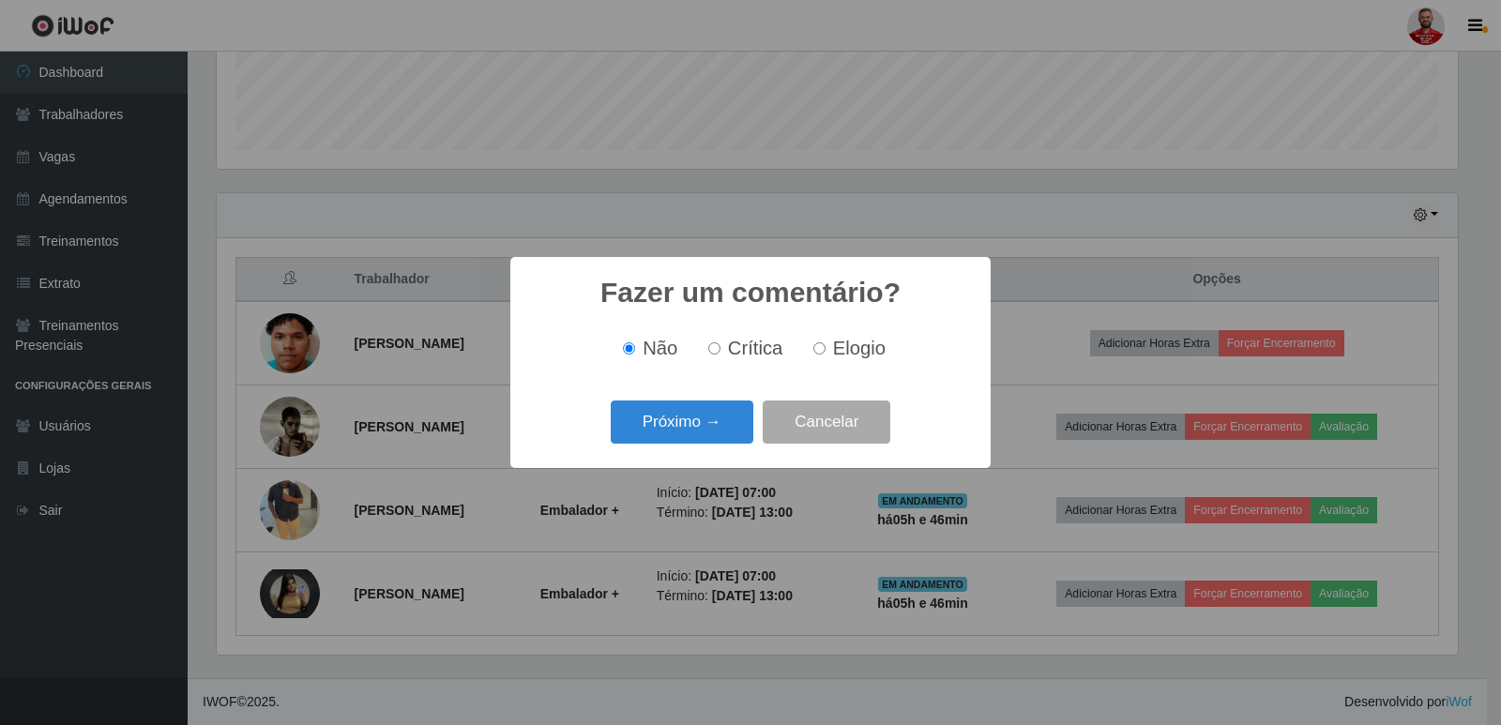
drag, startPoint x: 817, startPoint y: 343, endPoint x: 790, endPoint y: 368, distance: 36.5
click at [814, 343] on label "Elogio" at bounding box center [846, 349] width 80 height 22
click at [814, 343] on input "Elogio" at bounding box center [820, 348] width 12 height 12
radio input "true"
click at [692, 425] on button "Próximo →" at bounding box center [682, 423] width 143 height 44
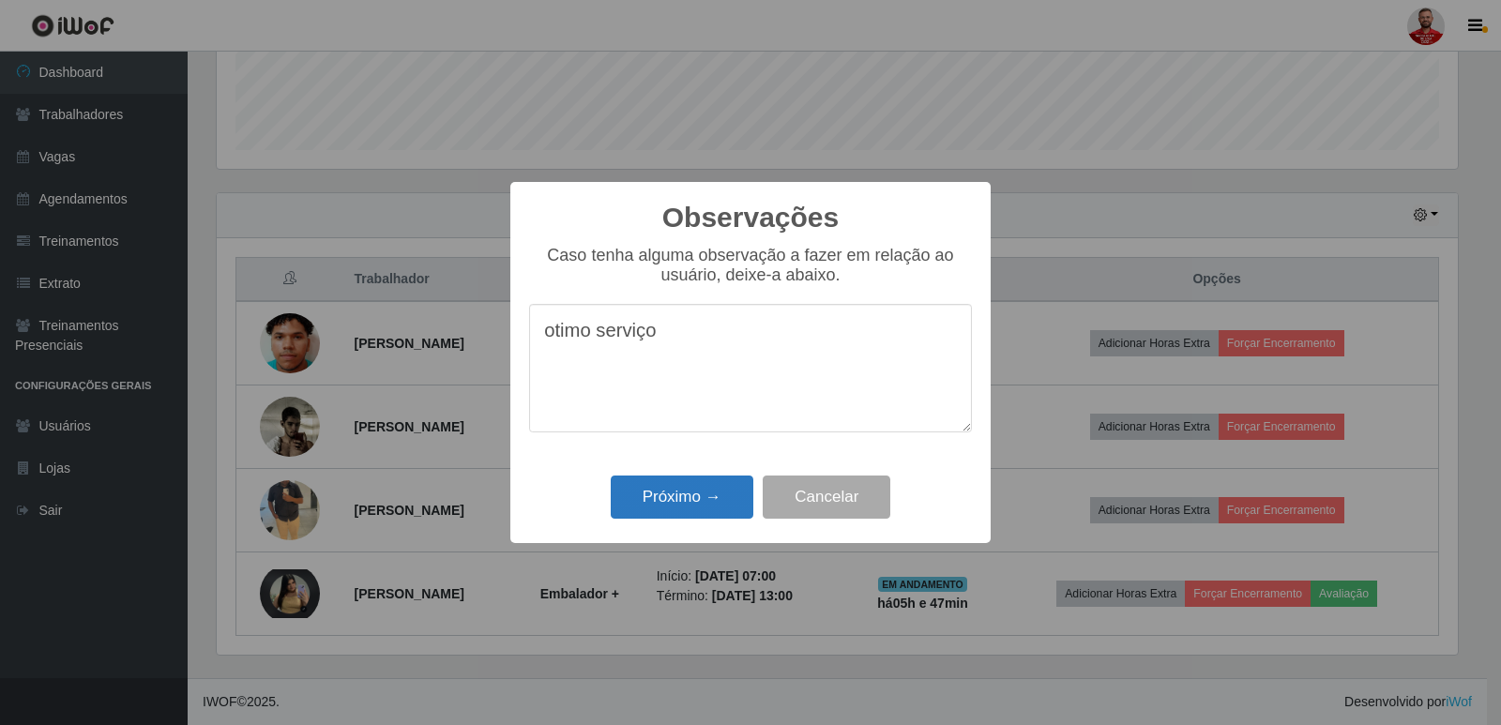
type textarea "otimo serviço"
click at [700, 498] on button "Próximo →" at bounding box center [682, 498] width 143 height 44
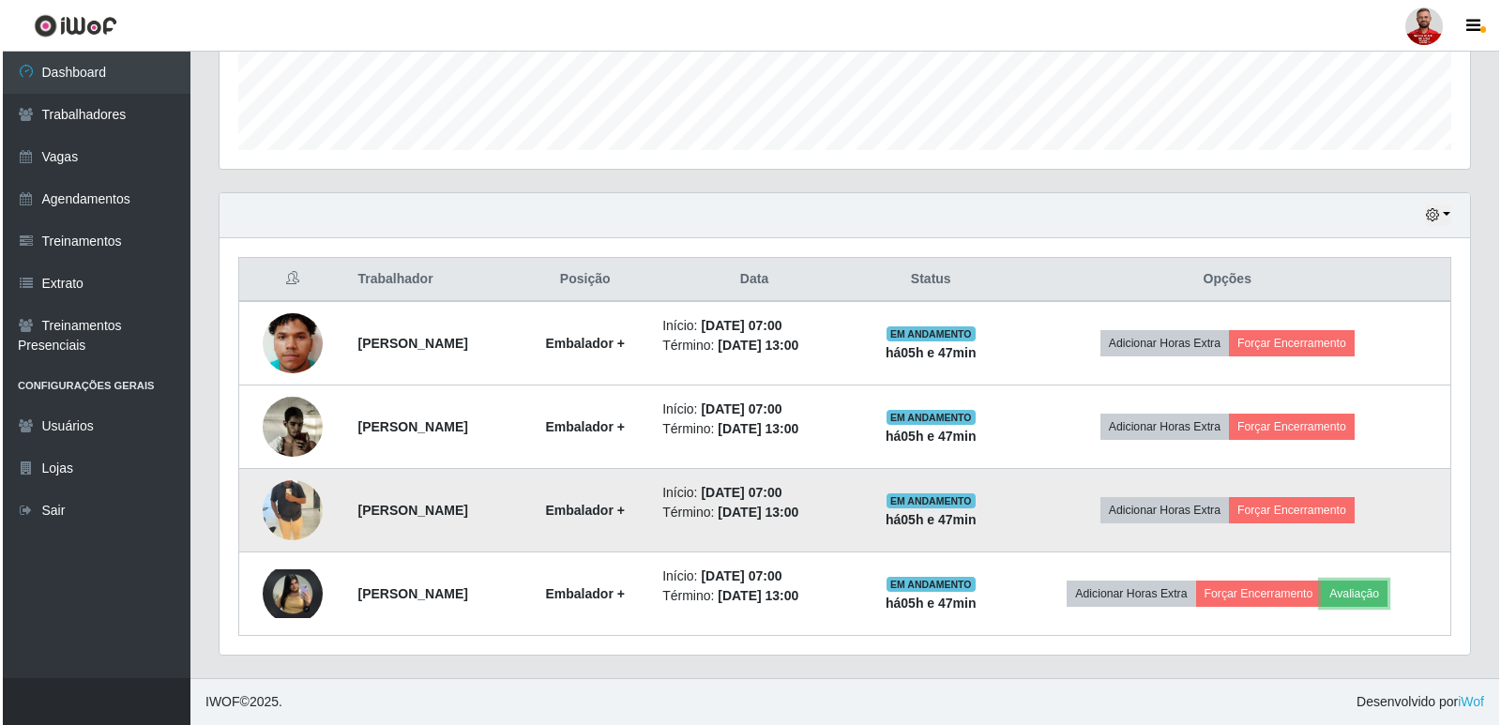
scroll to position [389, 1251]
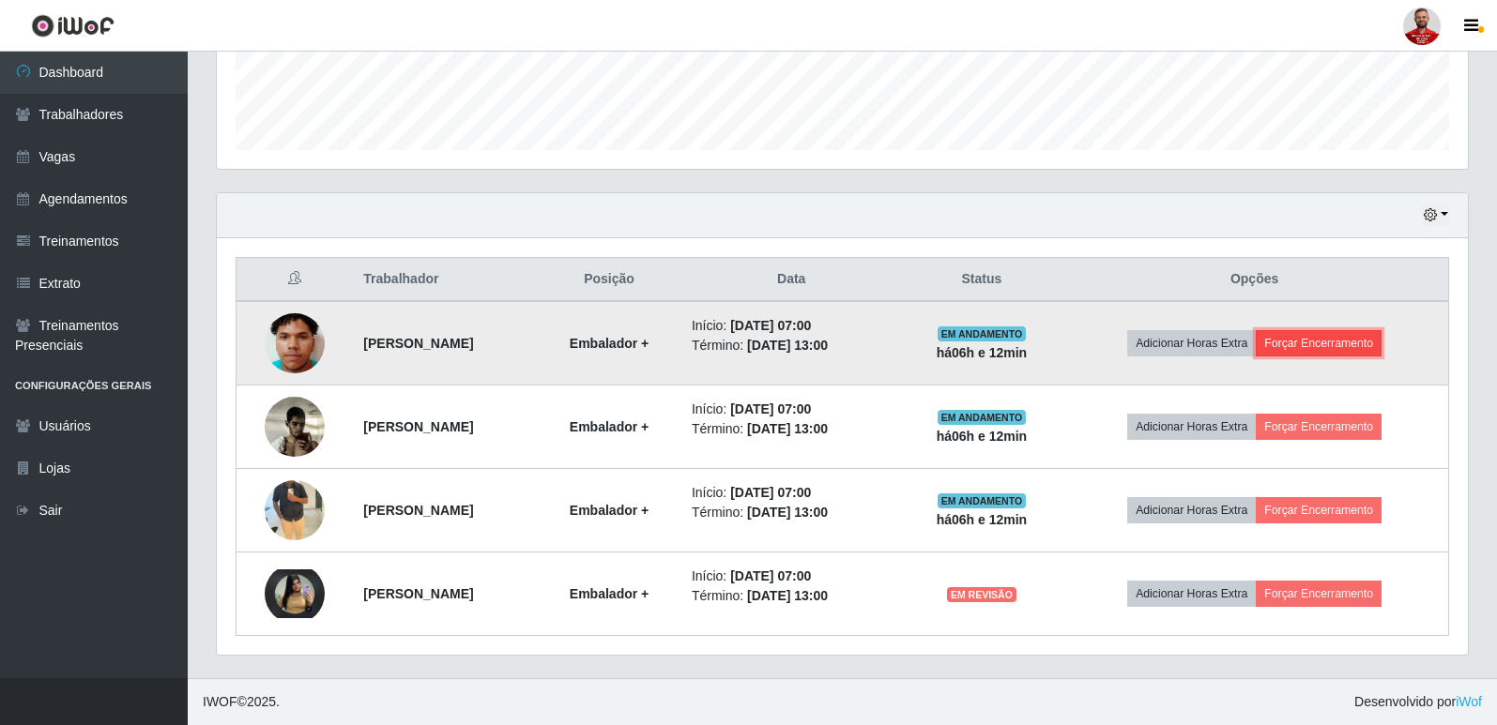
click at [1366, 337] on button "Forçar Encerramento" at bounding box center [1318, 343] width 126 height 26
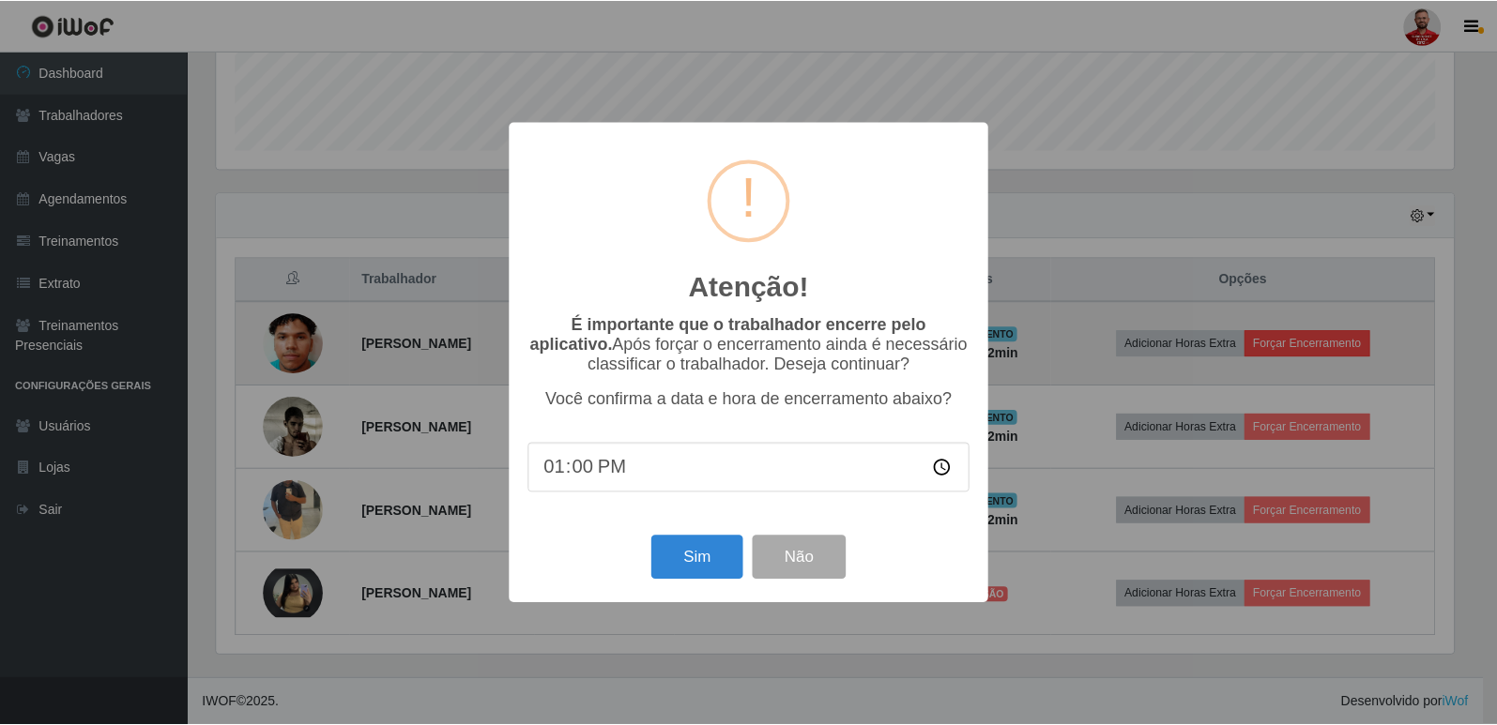
scroll to position [389, 1241]
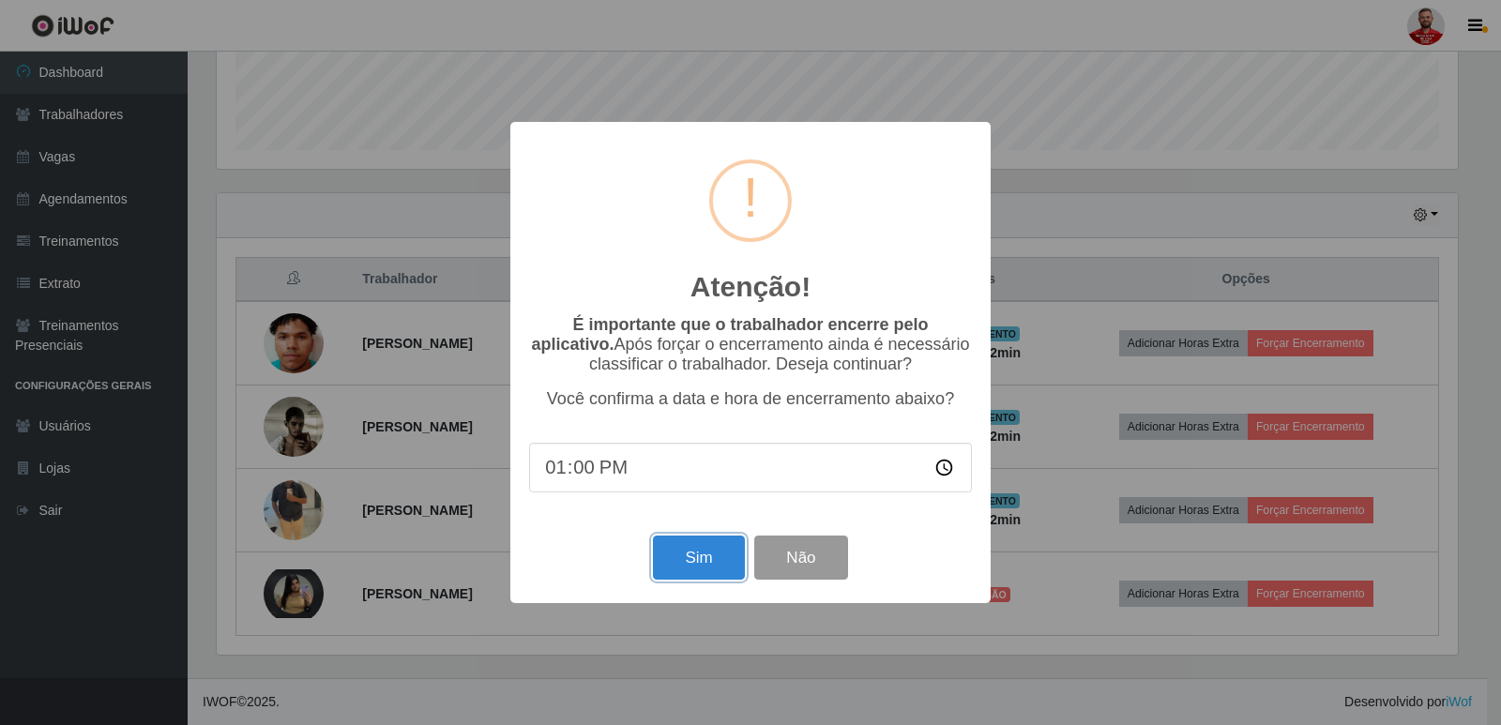
drag, startPoint x: 710, startPoint y: 550, endPoint x: 761, endPoint y: 554, distance: 50.8
click at [711, 551] on button "Sim" at bounding box center [698, 558] width 91 height 44
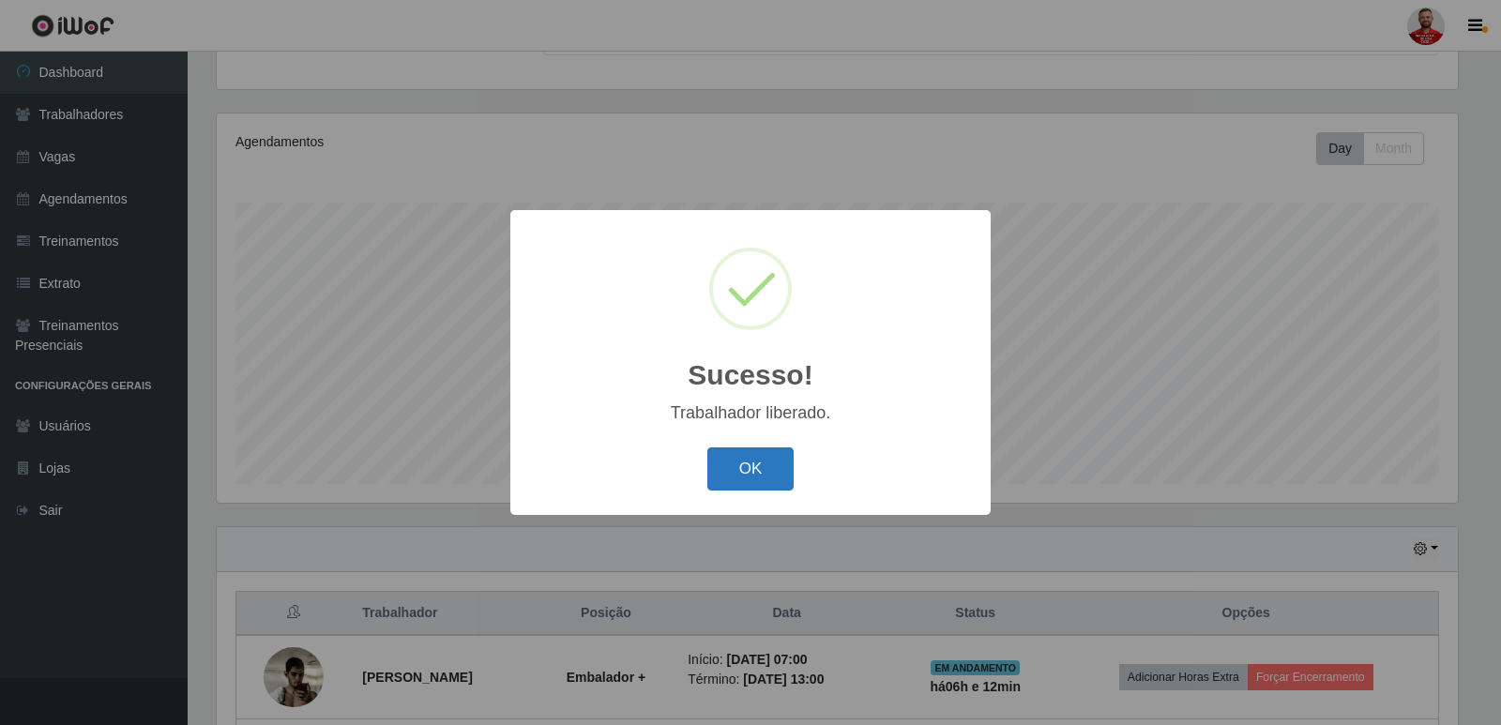
click at [762, 468] on button "OK" at bounding box center [750, 470] width 87 height 44
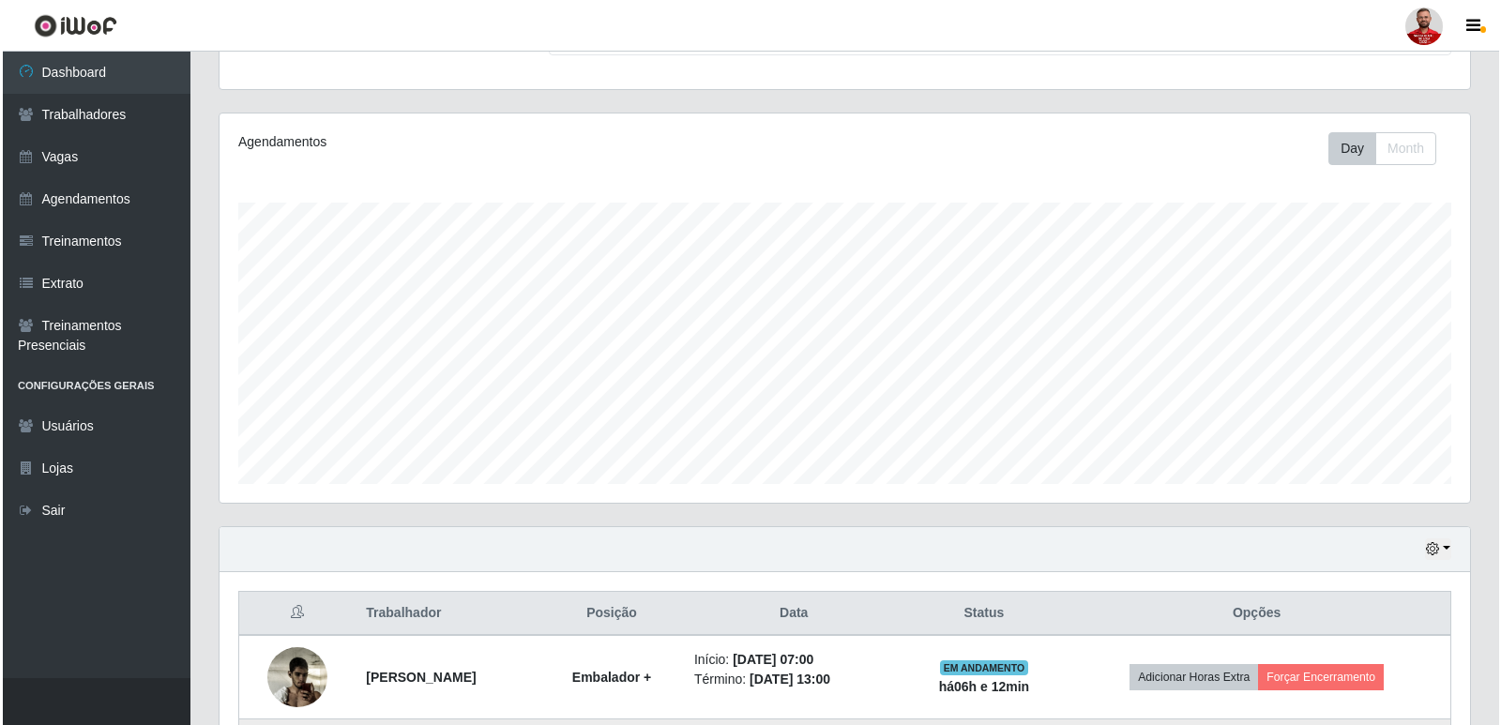
scroll to position [437, 0]
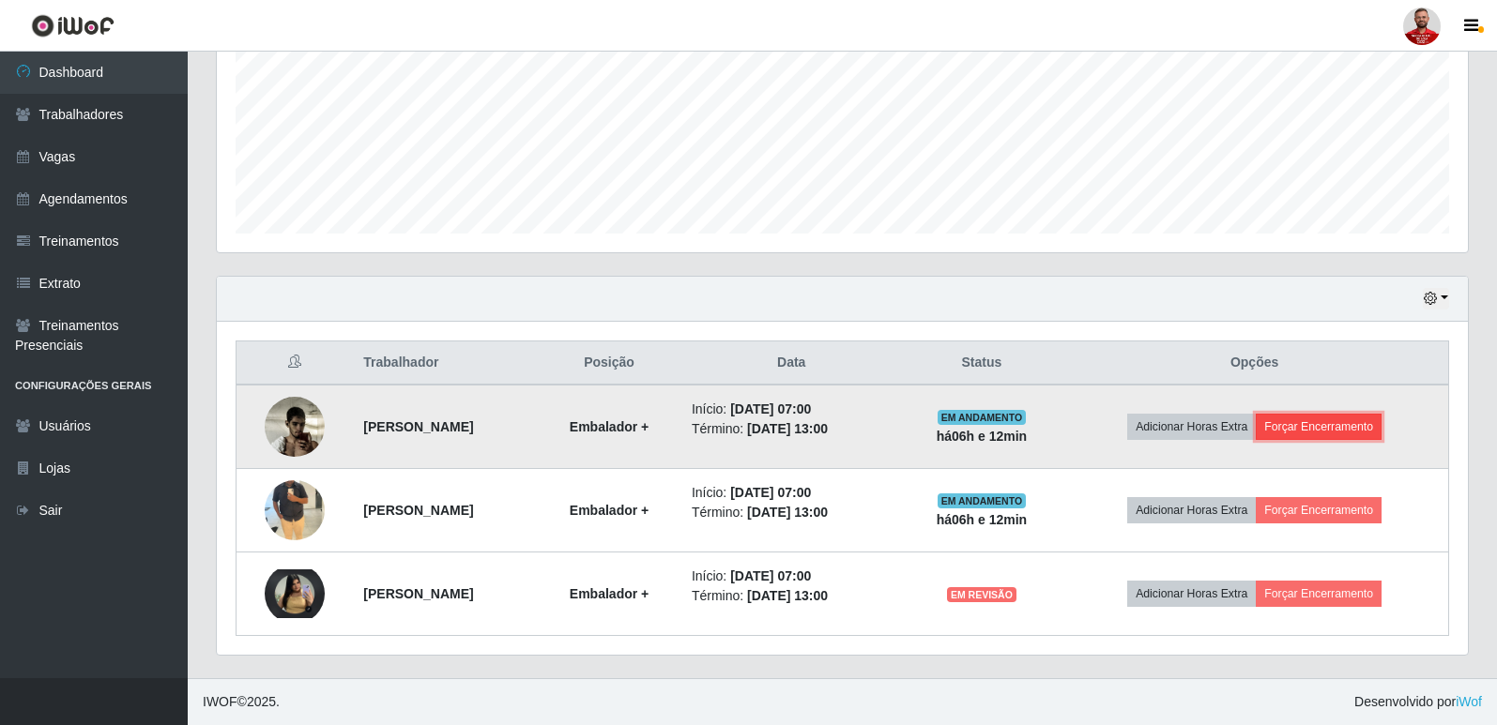
click at [1339, 431] on button "Forçar Encerramento" at bounding box center [1318, 427] width 126 height 26
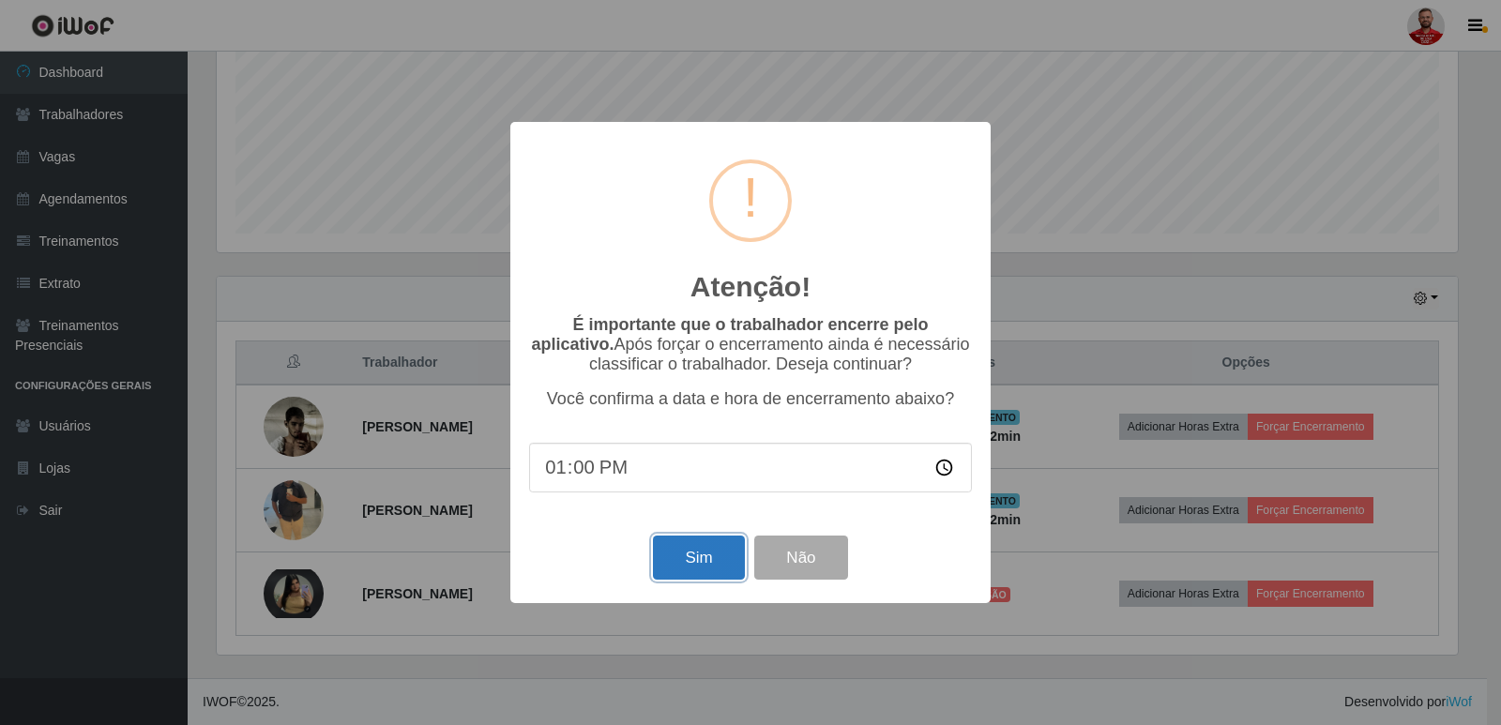
click at [706, 579] on button "Sim" at bounding box center [698, 558] width 91 height 44
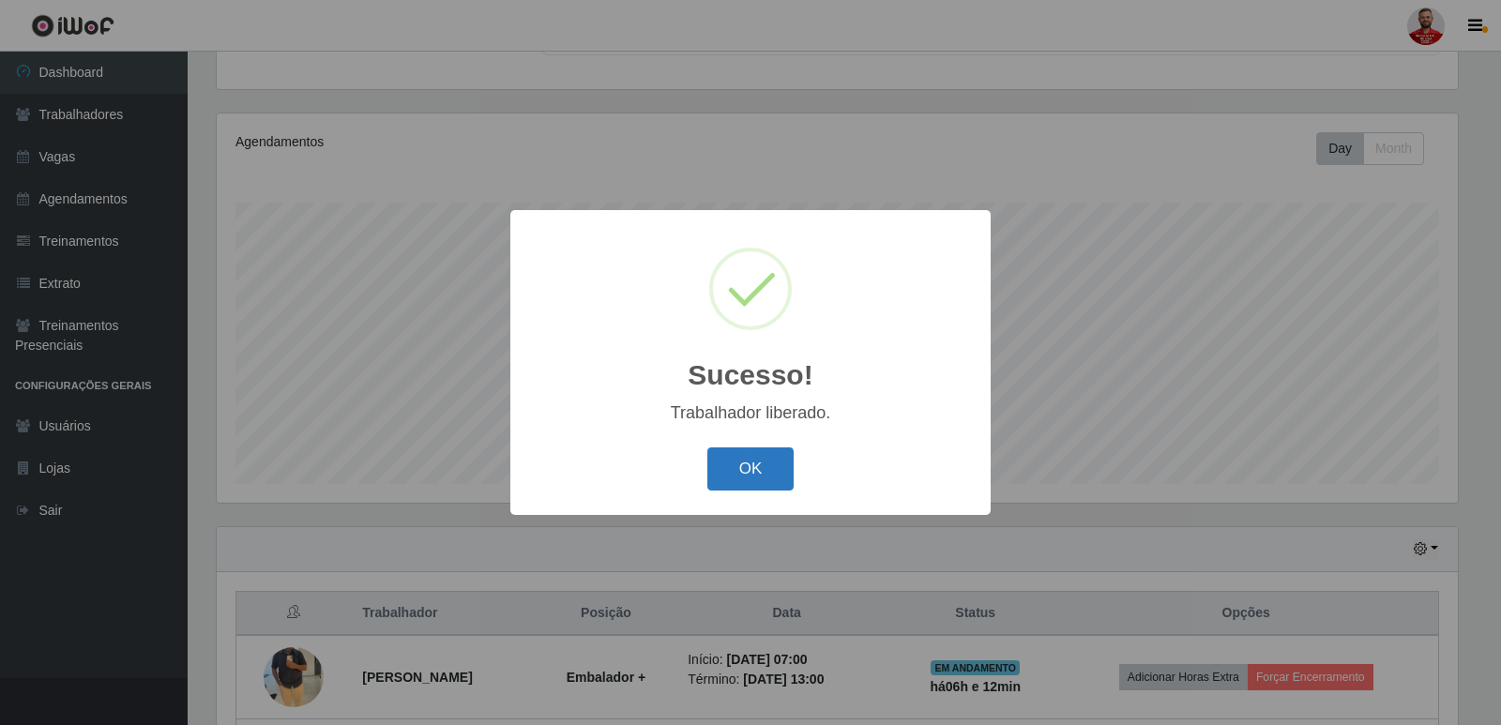
click at [738, 470] on button "OK" at bounding box center [750, 470] width 87 height 44
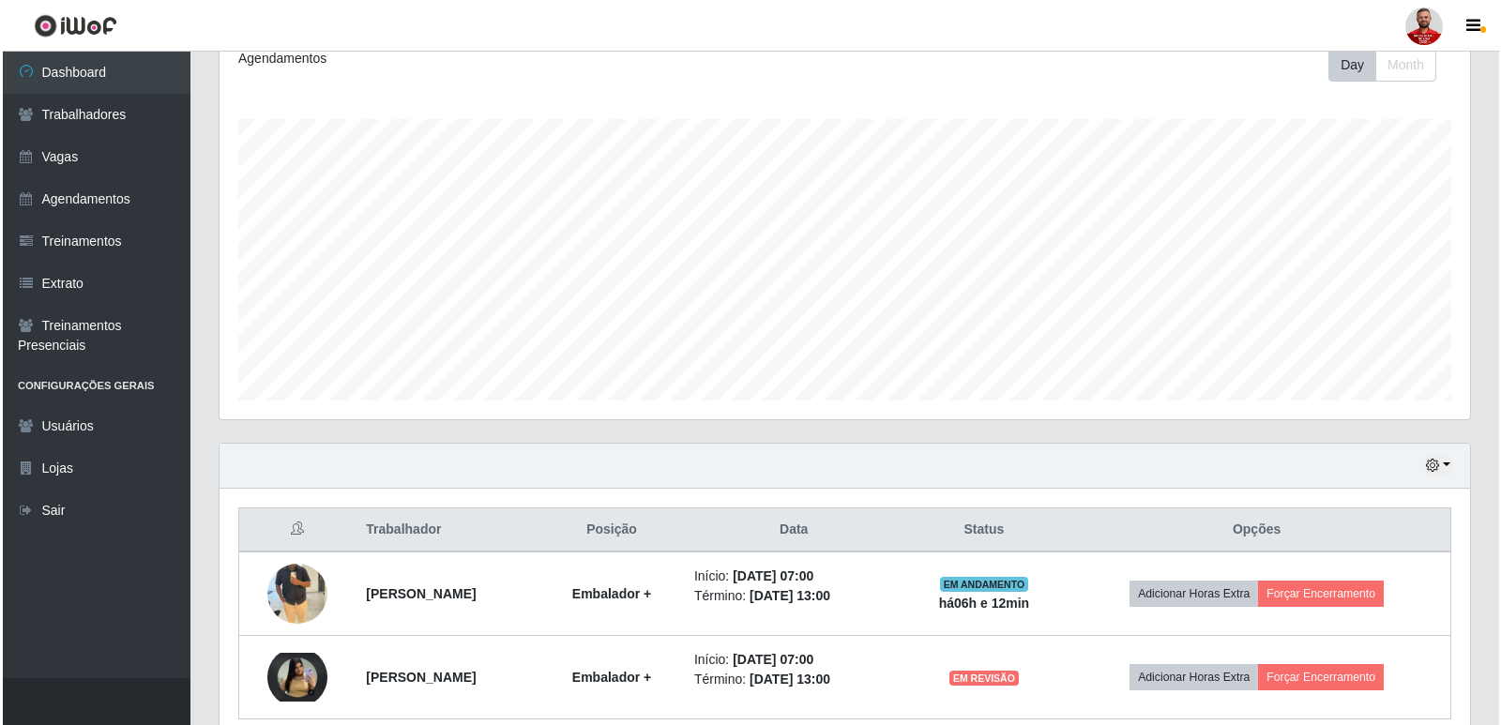
scroll to position [354, 0]
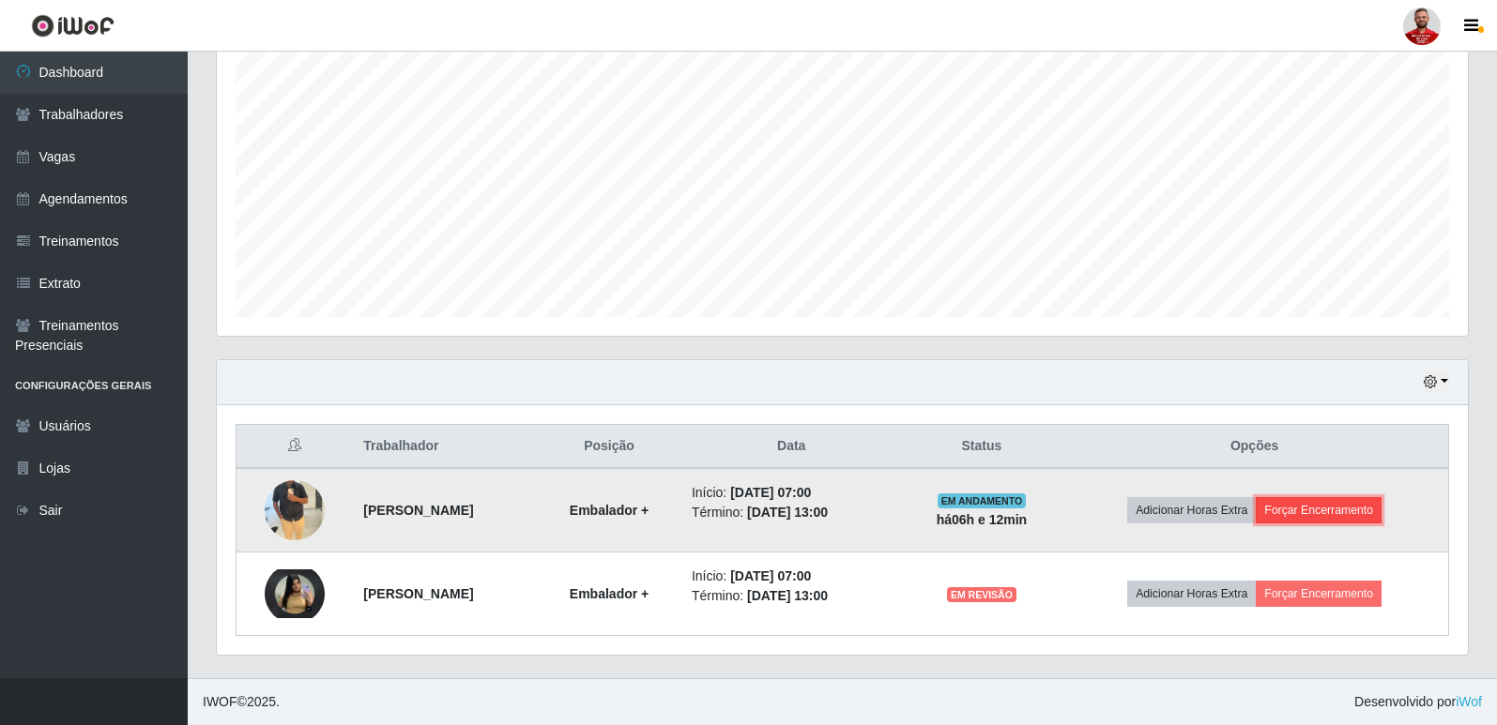
click at [1347, 510] on button "Forçar Encerramento" at bounding box center [1318, 510] width 126 height 26
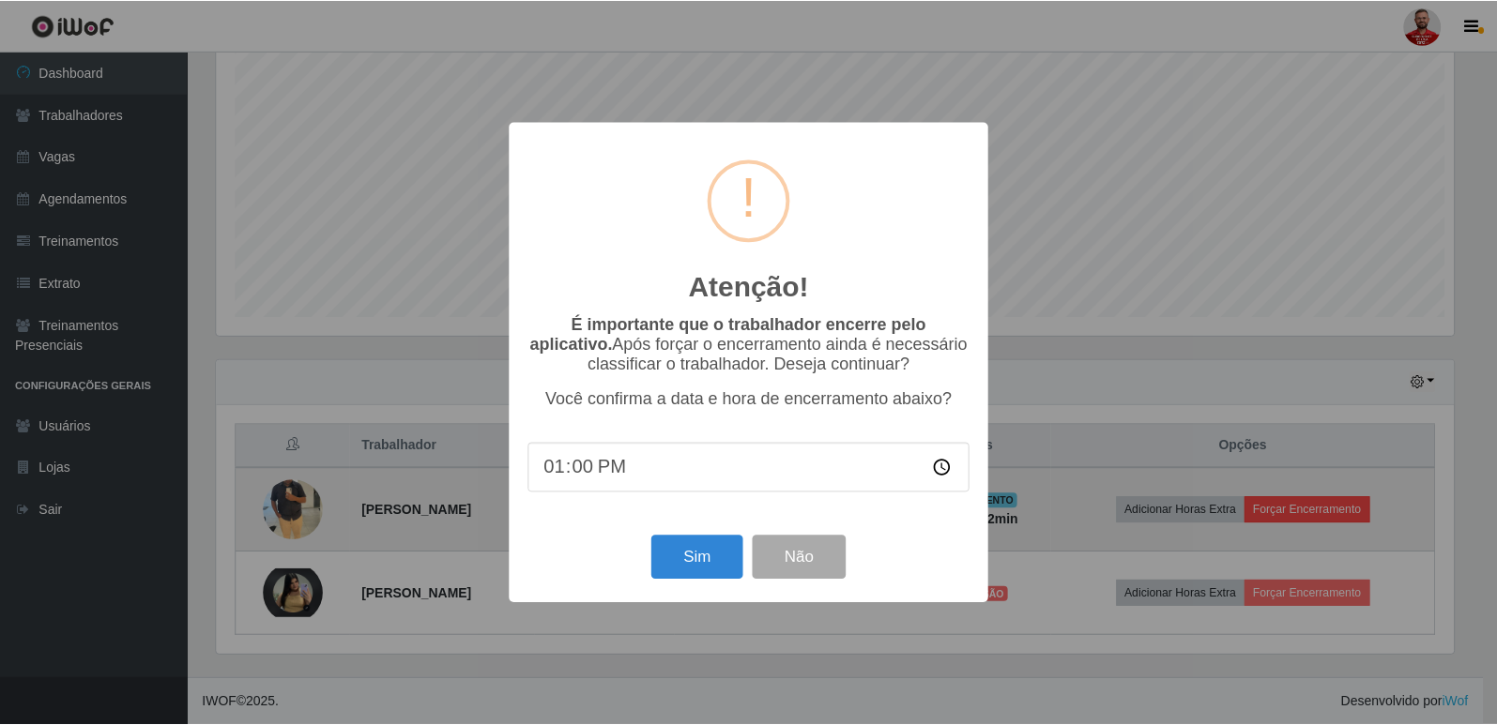
scroll to position [389, 1241]
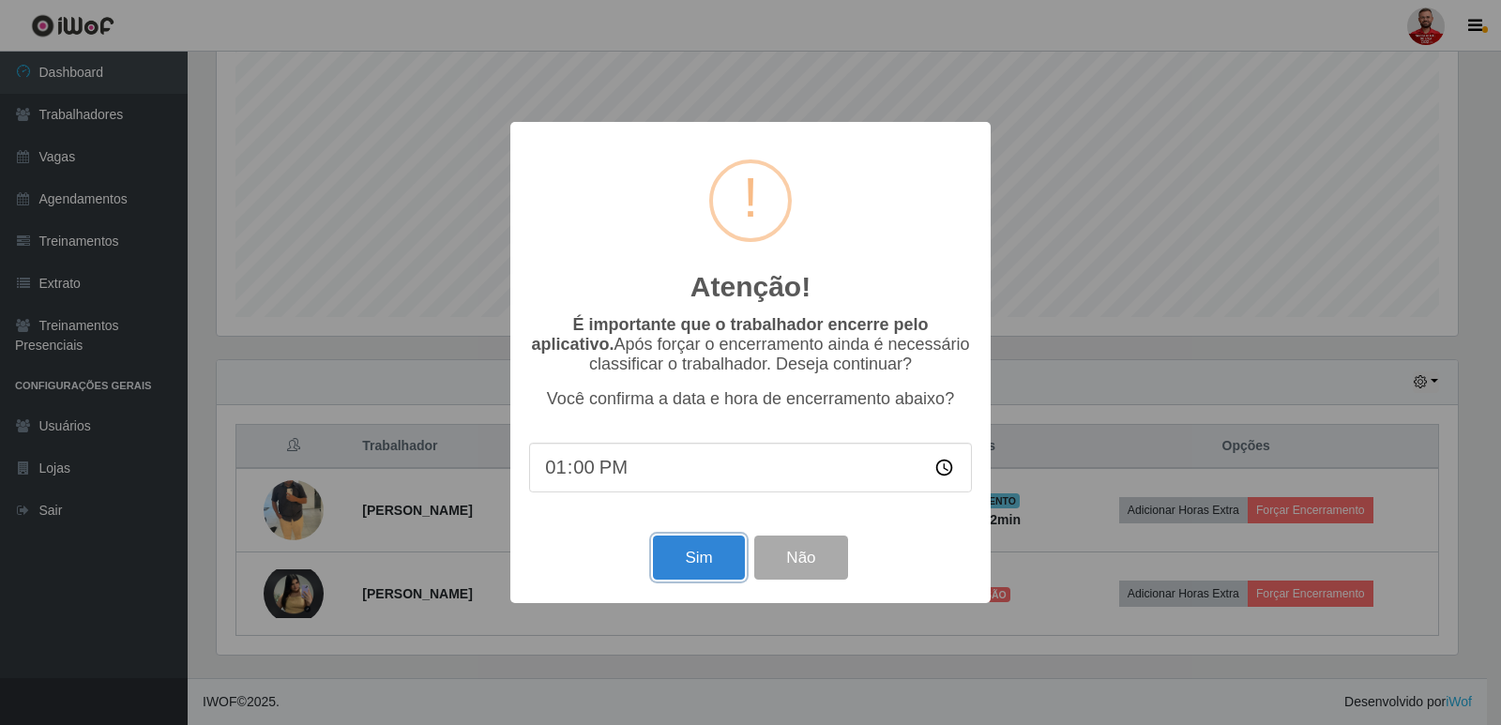
drag, startPoint x: 692, startPoint y: 561, endPoint x: 704, endPoint y: 561, distance: 11.3
click at [693, 561] on button "Sim" at bounding box center [698, 558] width 91 height 44
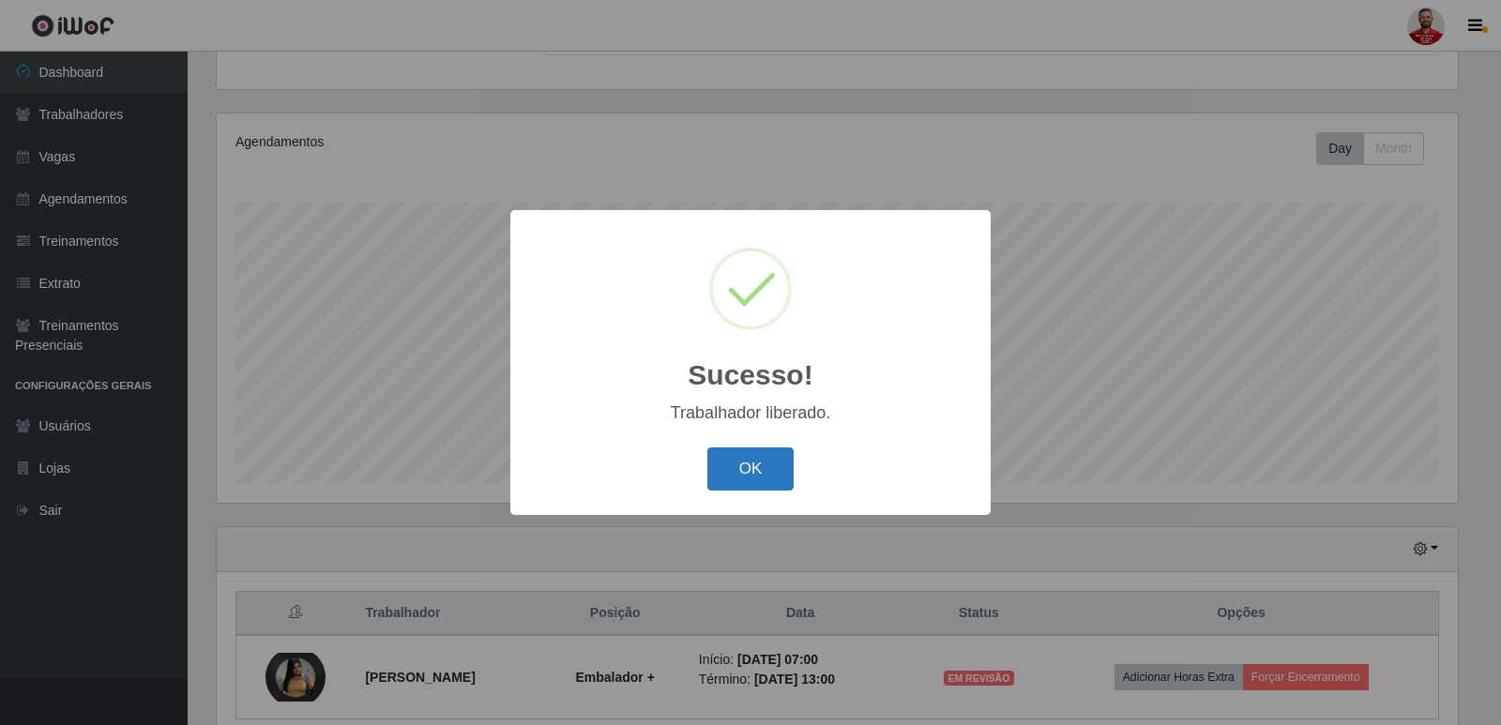
click at [761, 459] on button "OK" at bounding box center [750, 470] width 87 height 44
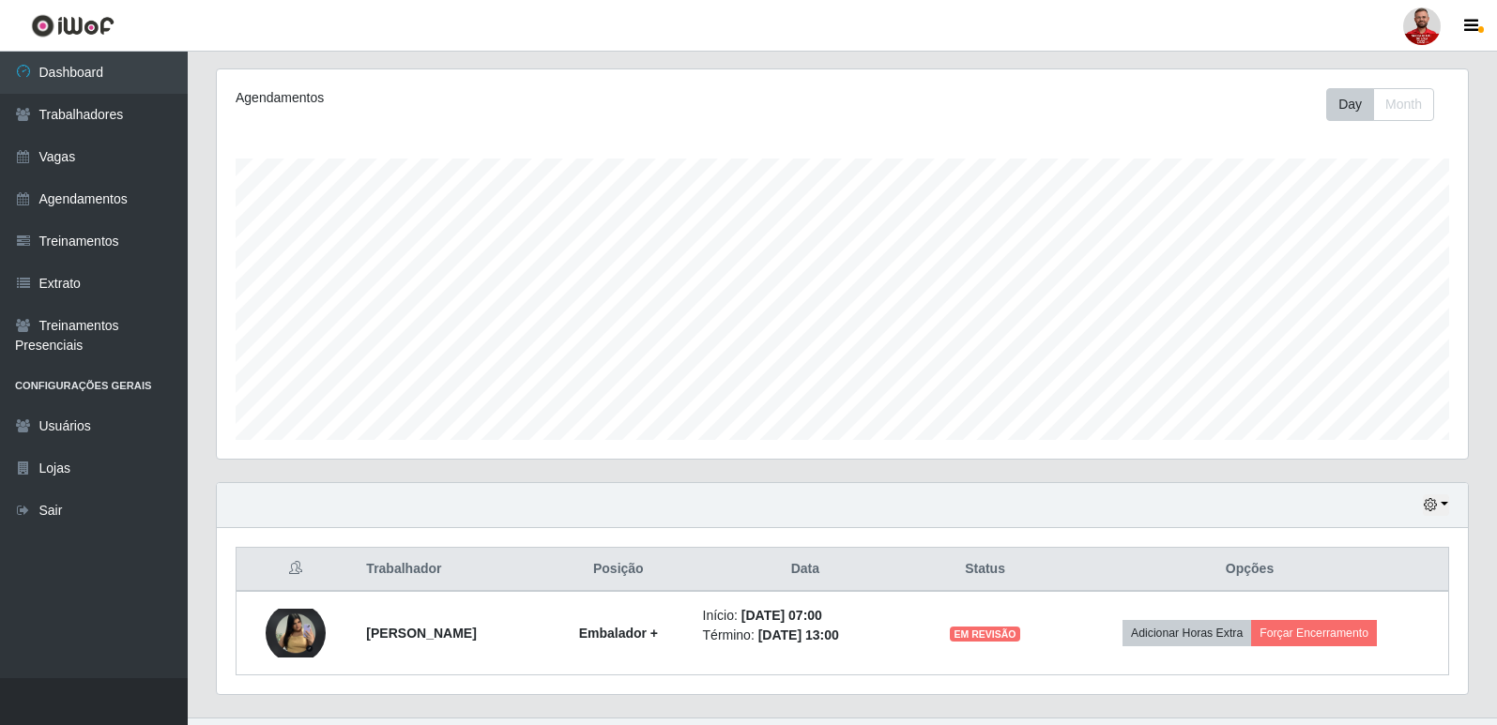
scroll to position [270, 0]
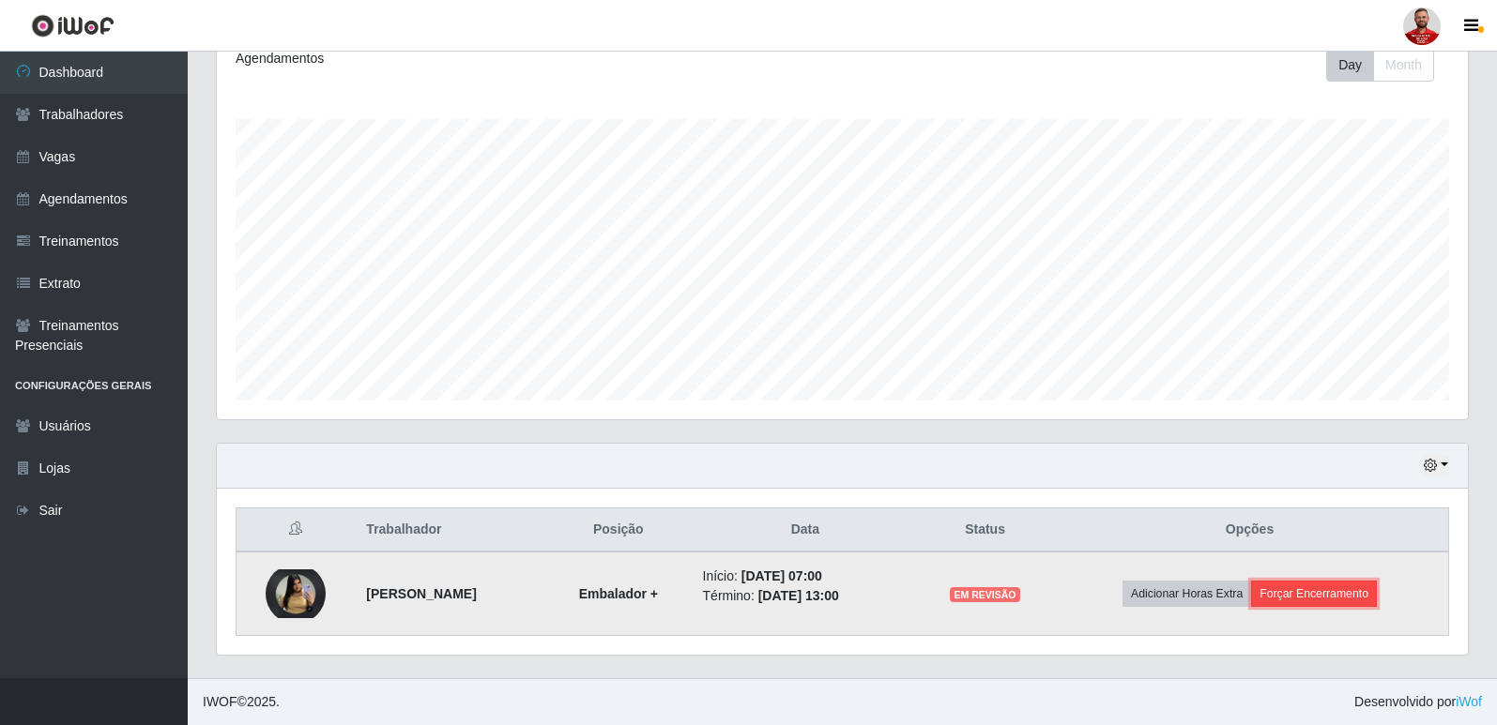
click at [1370, 582] on button "Forçar Encerramento" at bounding box center [1314, 594] width 126 height 26
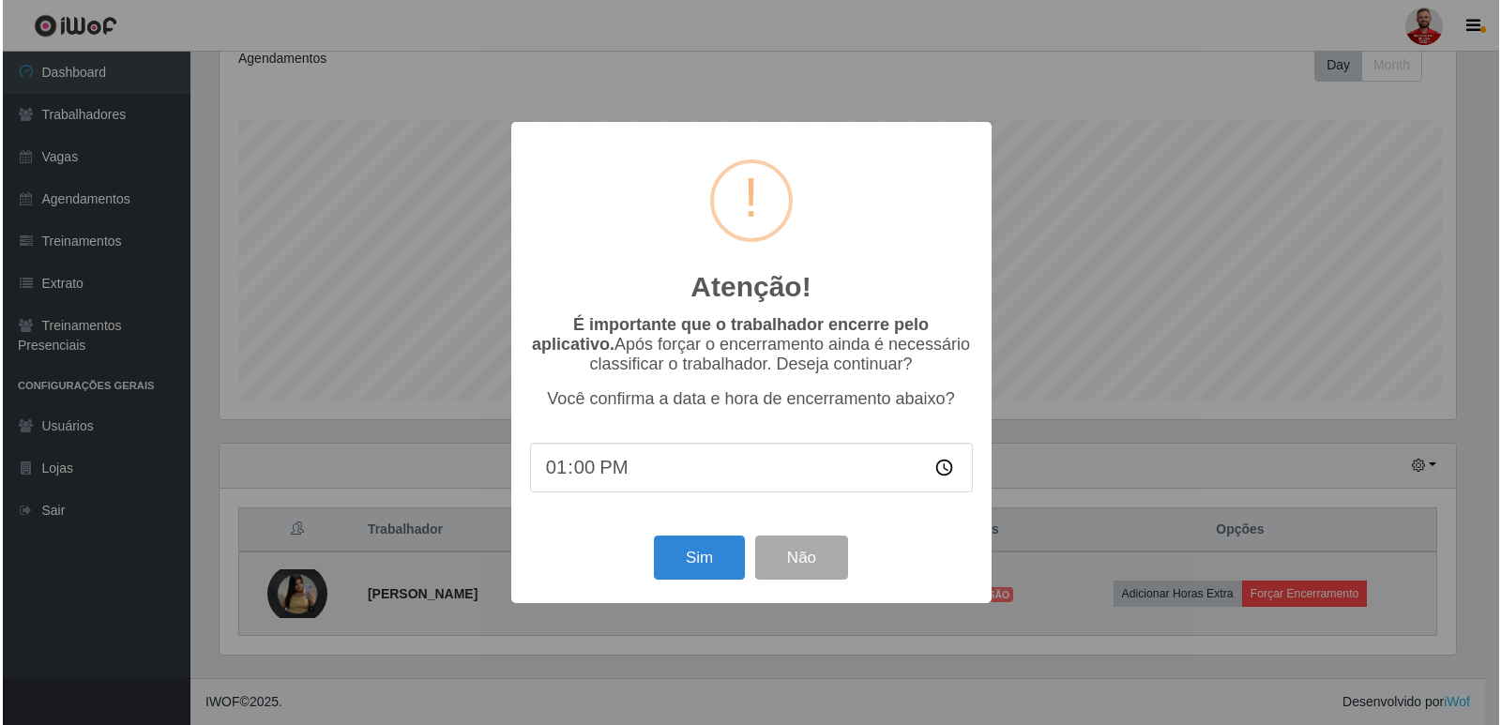
scroll to position [0, 0]
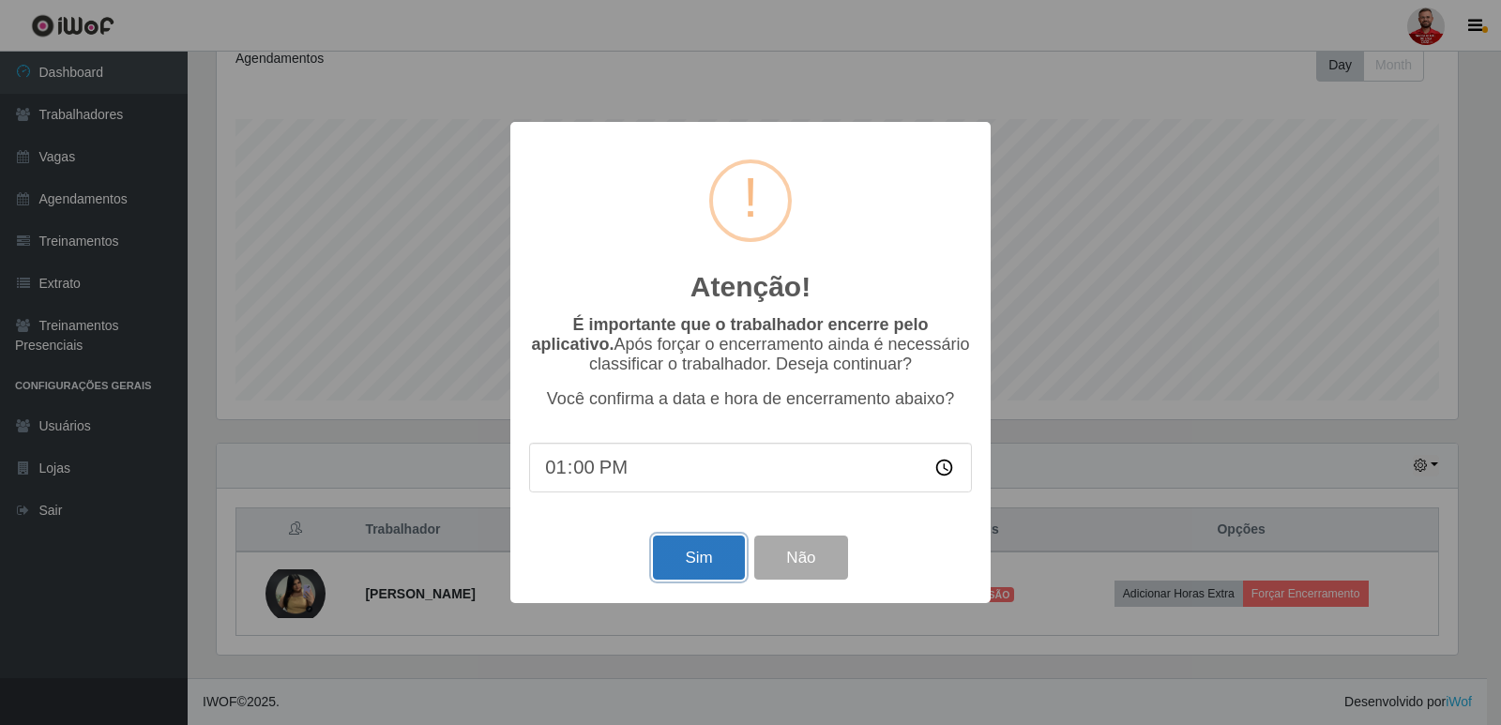
click at [700, 570] on button "Sim" at bounding box center [698, 558] width 91 height 44
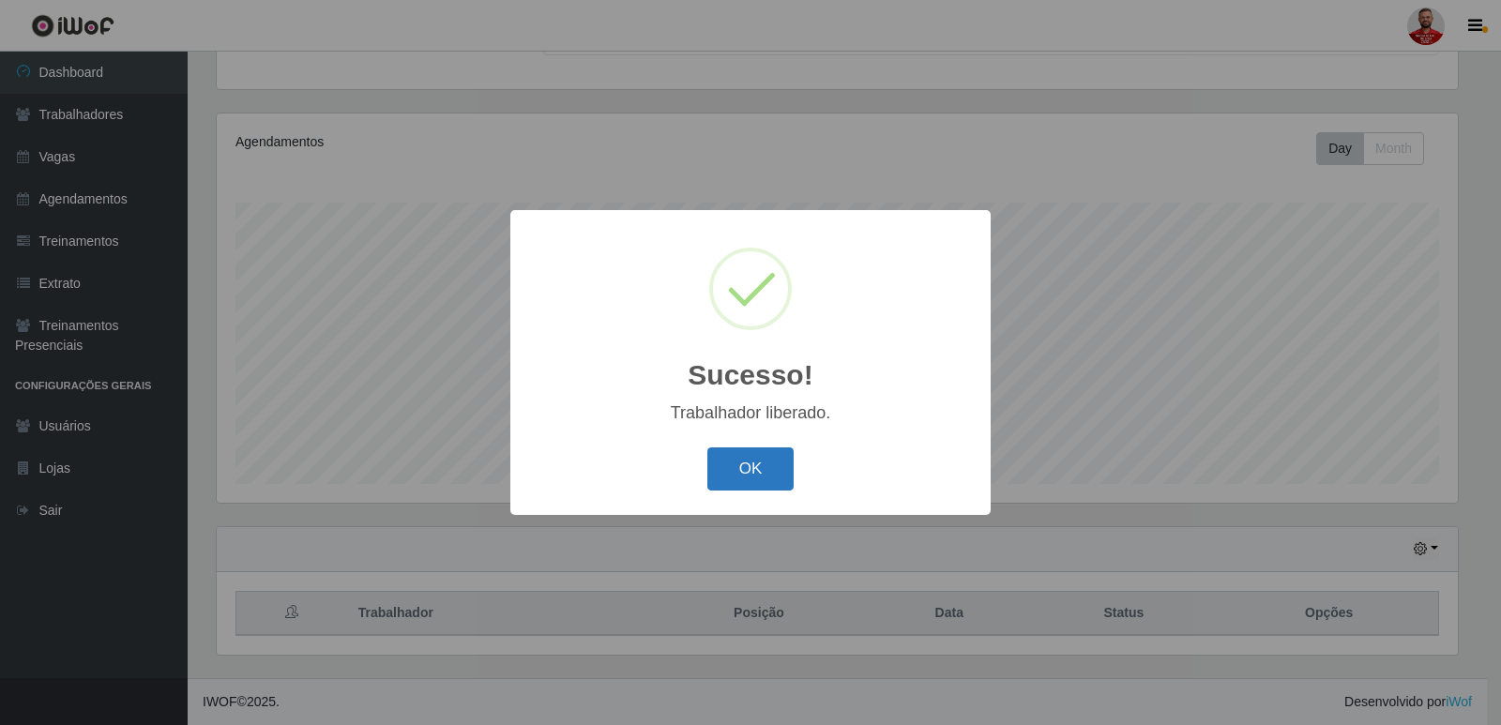
click at [751, 479] on button "OK" at bounding box center [750, 470] width 87 height 44
